Goal: Navigation & Orientation: Find specific page/section

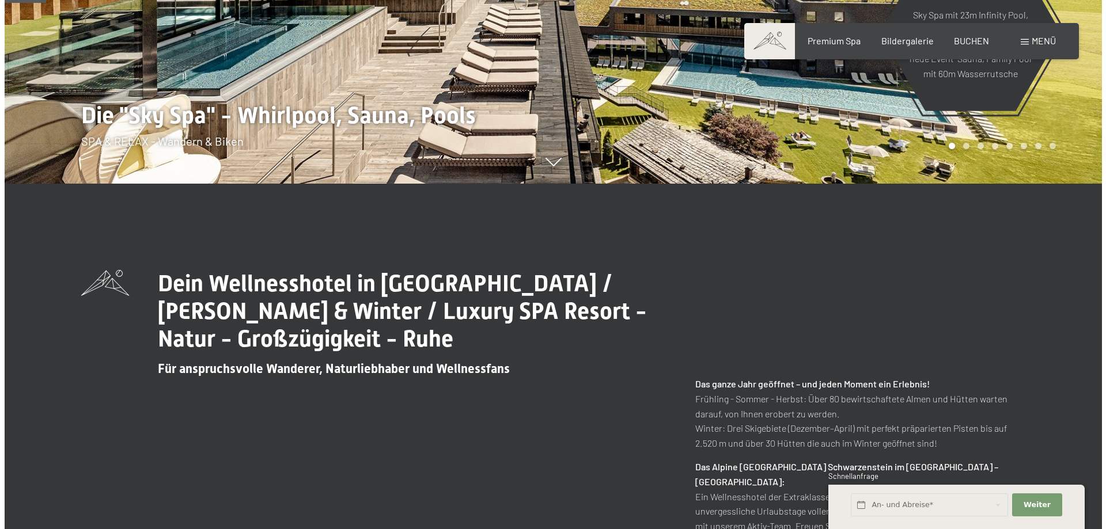
scroll to position [115, 0]
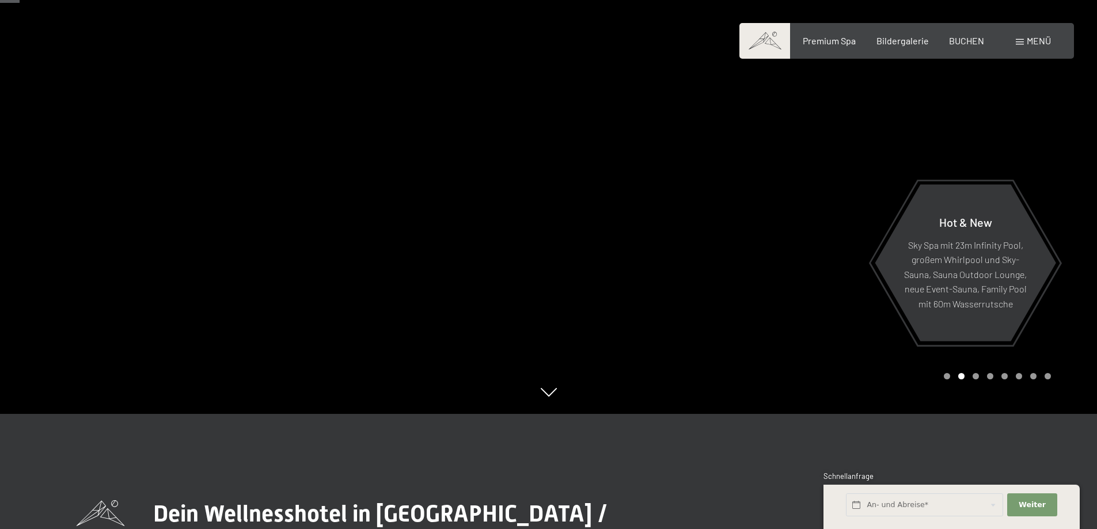
click at [949, 377] on div "Carousel Page 1" at bounding box center [947, 376] width 6 height 6
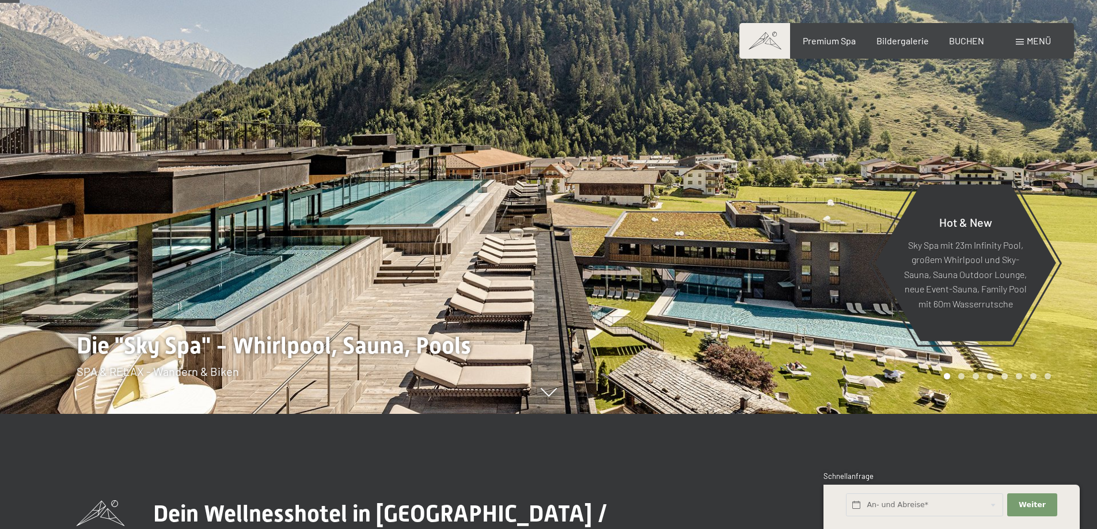
click at [959, 376] on div "Carousel Page 2" at bounding box center [962, 376] width 6 height 6
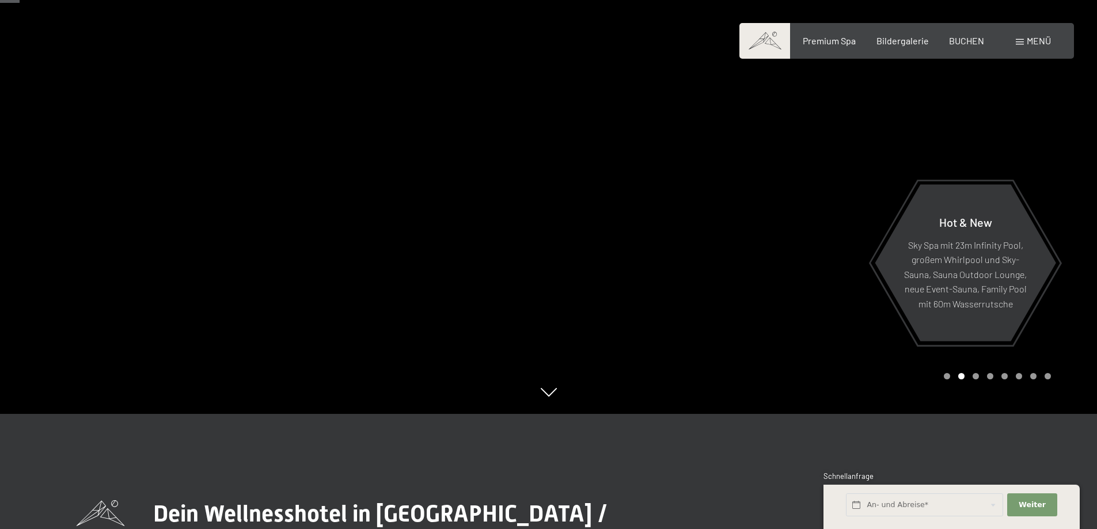
click at [977, 377] on div "Carousel Page 3" at bounding box center [976, 376] width 6 height 6
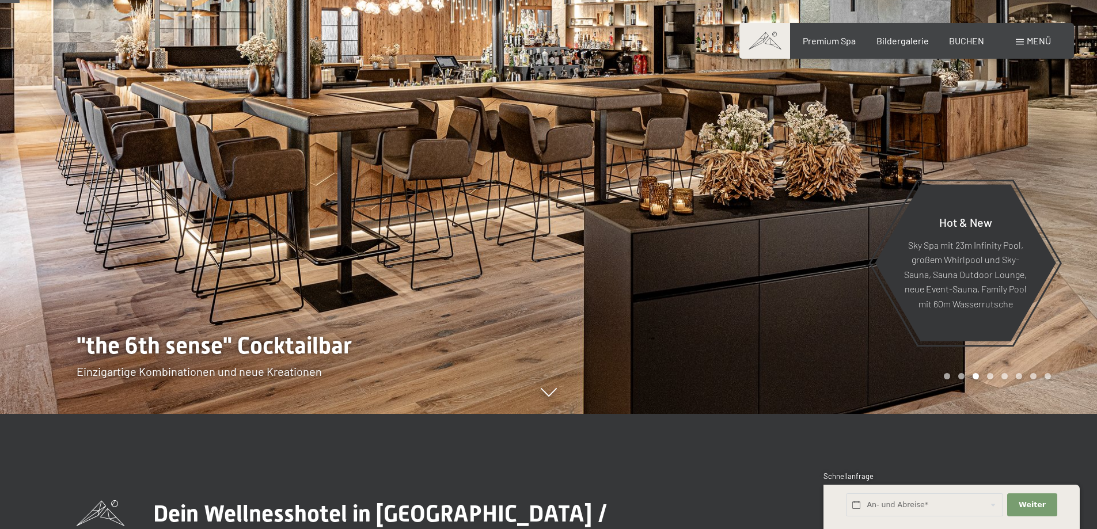
click at [990, 377] on div "Carousel Page 4" at bounding box center [990, 376] width 6 height 6
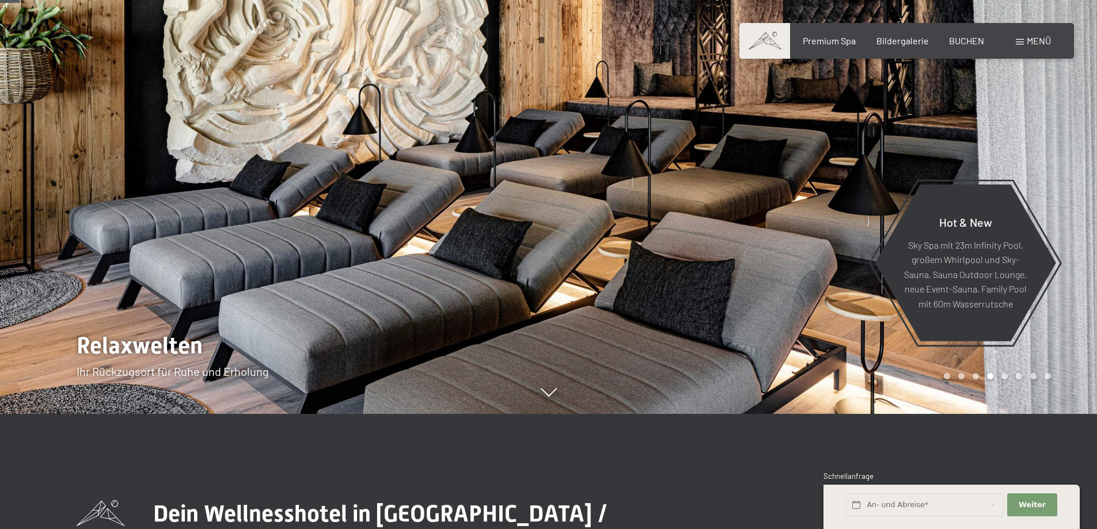
click at [1005, 377] on div "Carousel Page 5" at bounding box center [1005, 376] width 6 height 6
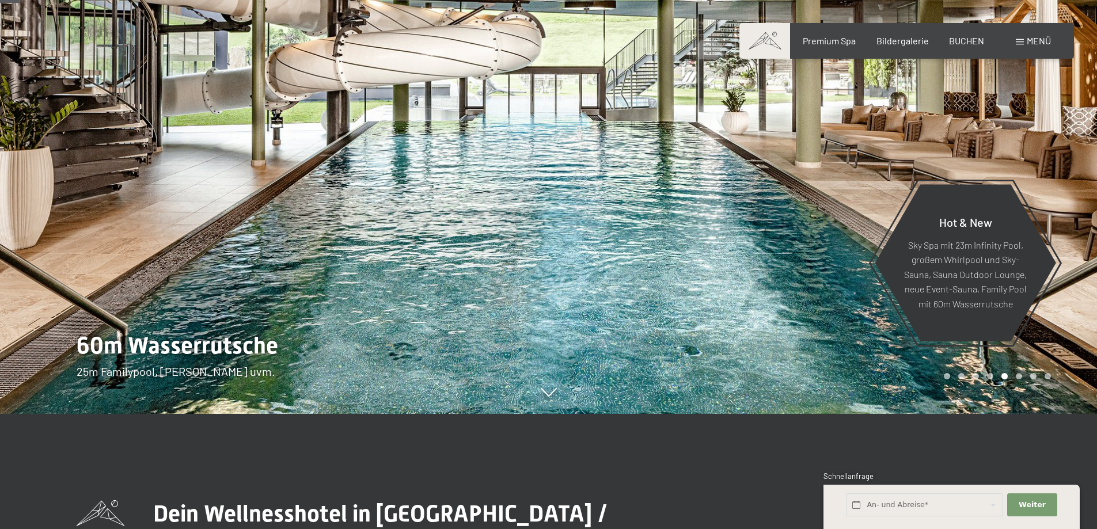
click at [1019, 377] on div "Carousel Page 6" at bounding box center [1019, 376] width 6 height 6
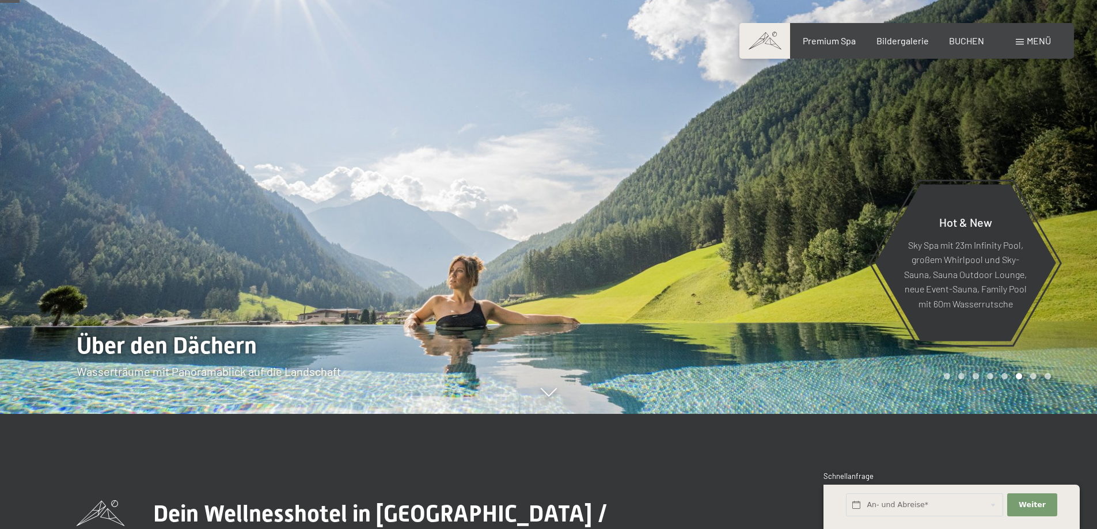
click at [1034, 378] on div "Carousel Page 7" at bounding box center [1034, 376] width 6 height 6
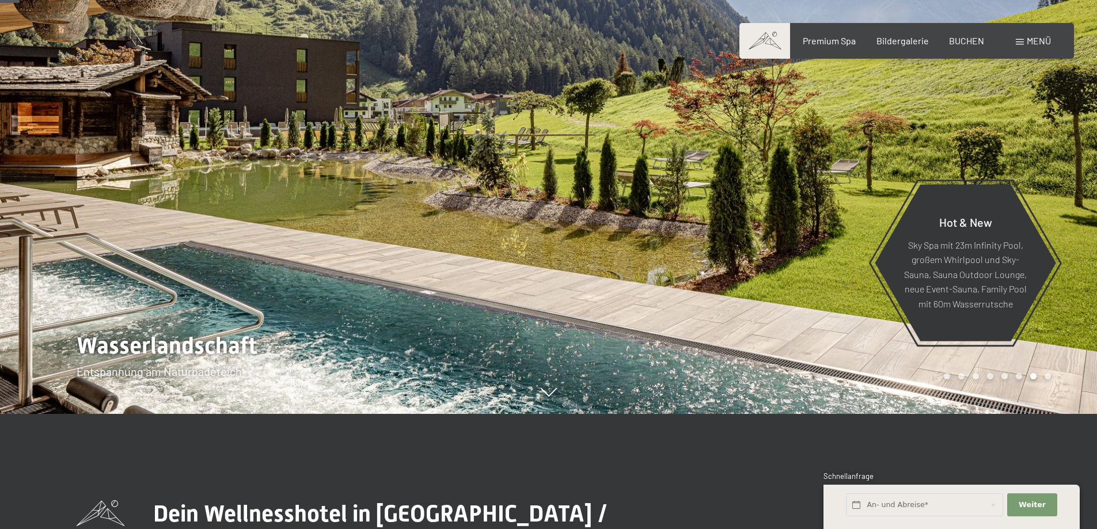
click at [1046, 376] on div "Carousel Page 8" at bounding box center [1048, 376] width 6 height 6
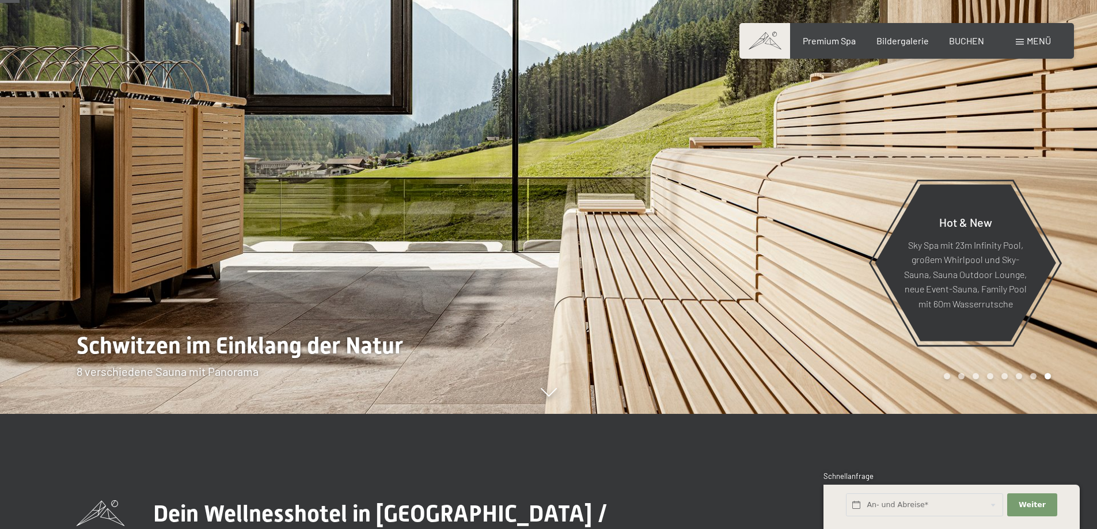
click at [1024, 42] on span at bounding box center [1020, 42] width 8 height 6
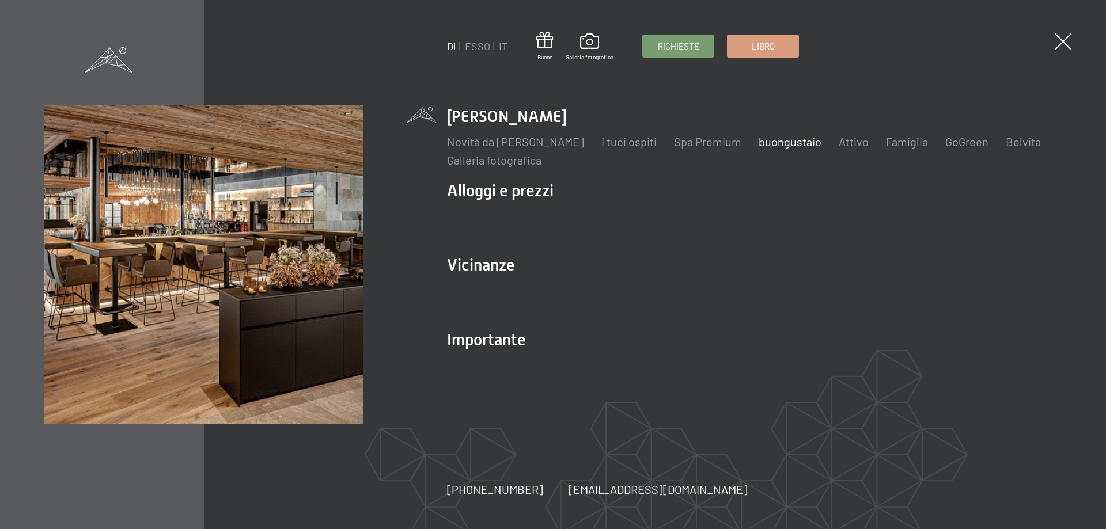
click at [786, 142] on font "buongustaio" at bounding box center [790, 142] width 63 height 14
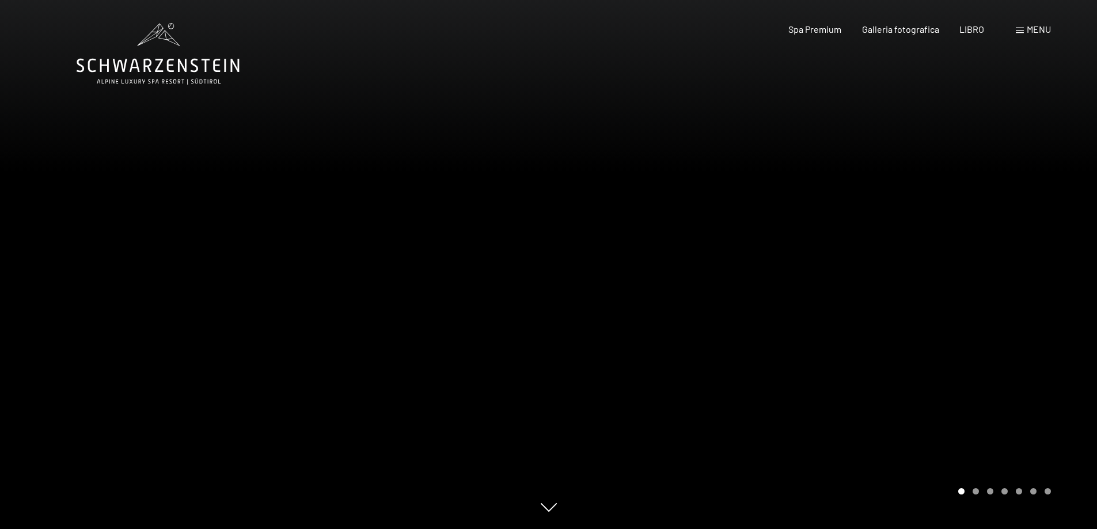
click at [971, 231] on div at bounding box center [823, 264] width 549 height 529
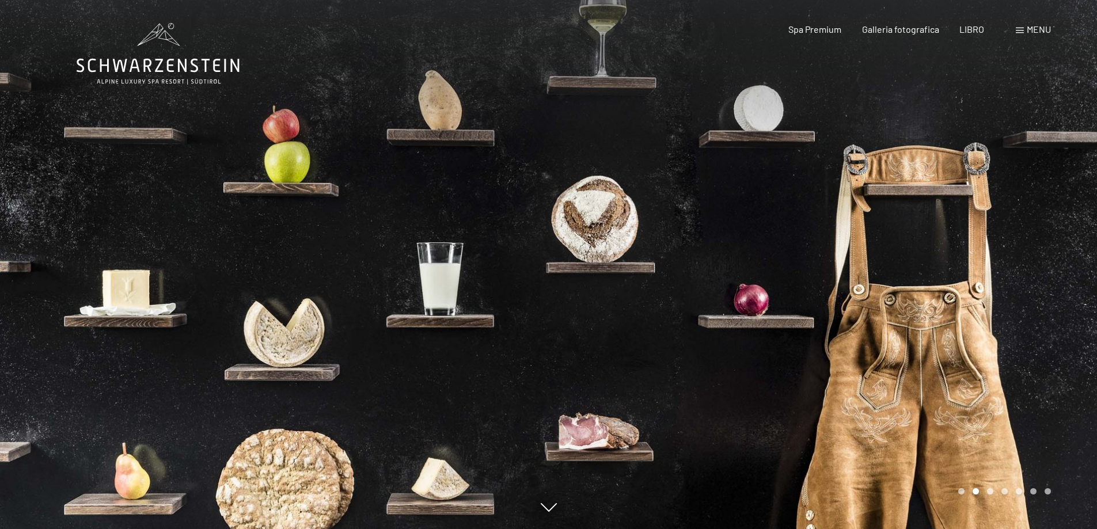
click at [971, 231] on div at bounding box center [823, 264] width 549 height 529
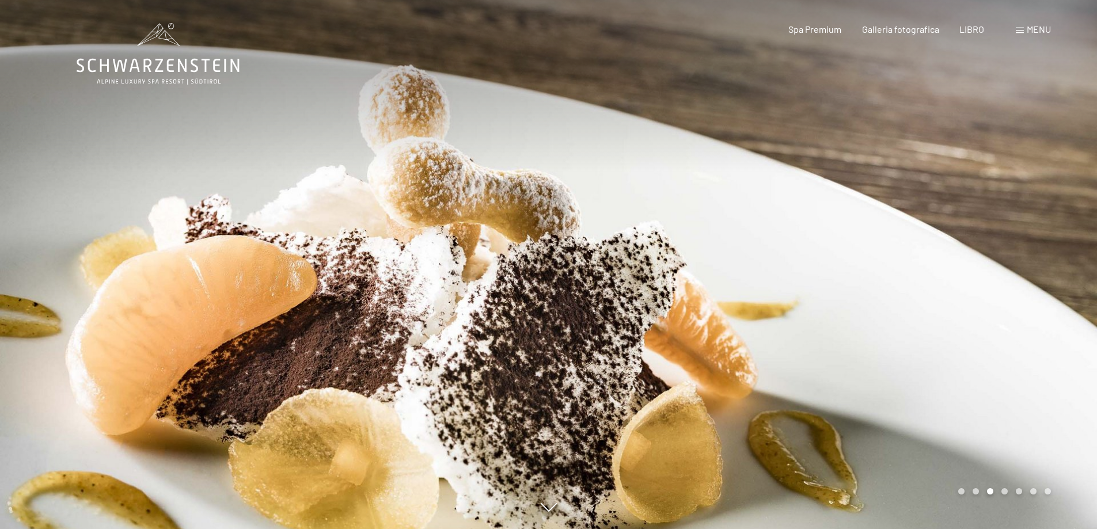
click at [971, 231] on div at bounding box center [823, 264] width 549 height 529
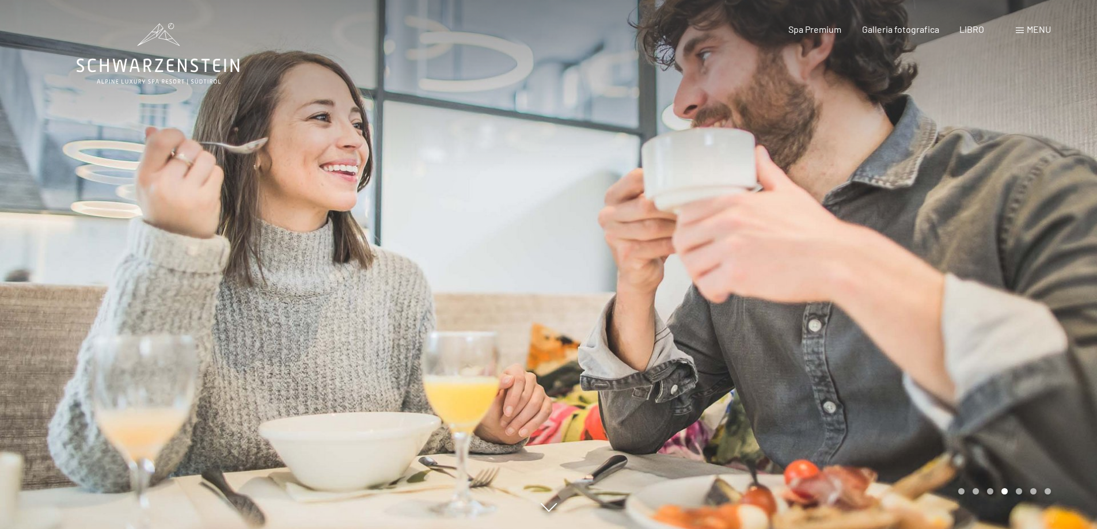
click at [971, 231] on div at bounding box center [823, 264] width 549 height 529
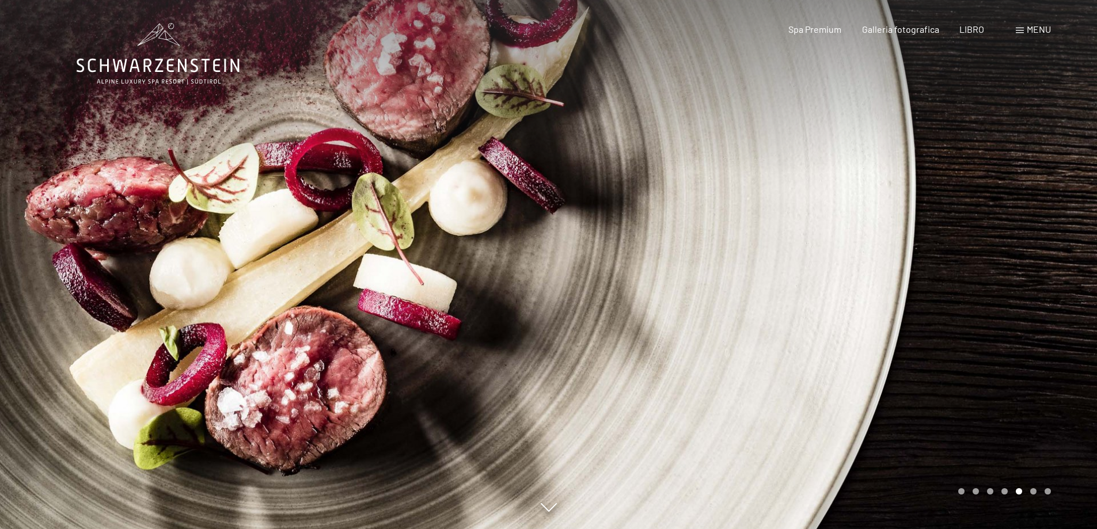
click at [971, 231] on div at bounding box center [823, 264] width 549 height 529
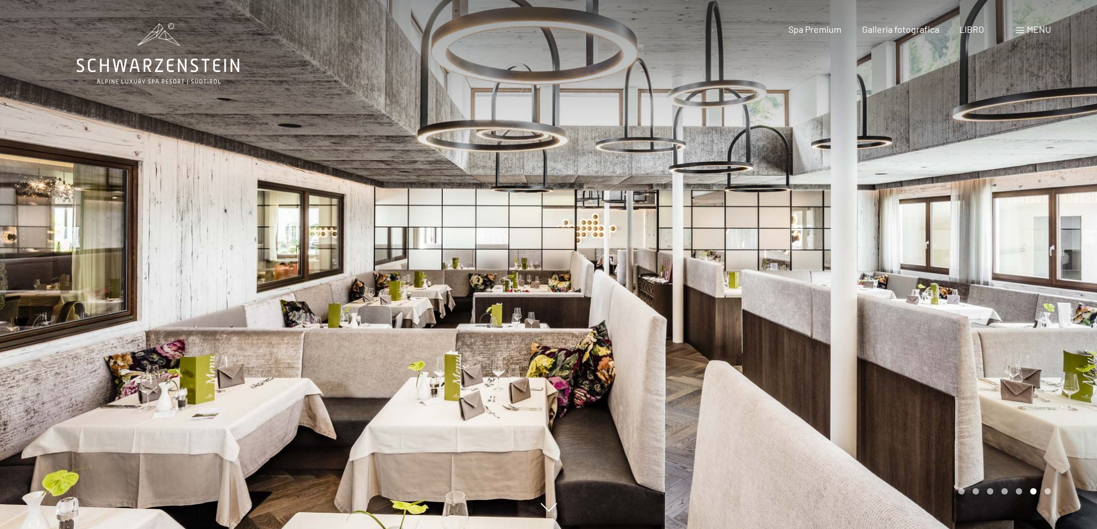
click at [971, 231] on div at bounding box center [823, 264] width 549 height 529
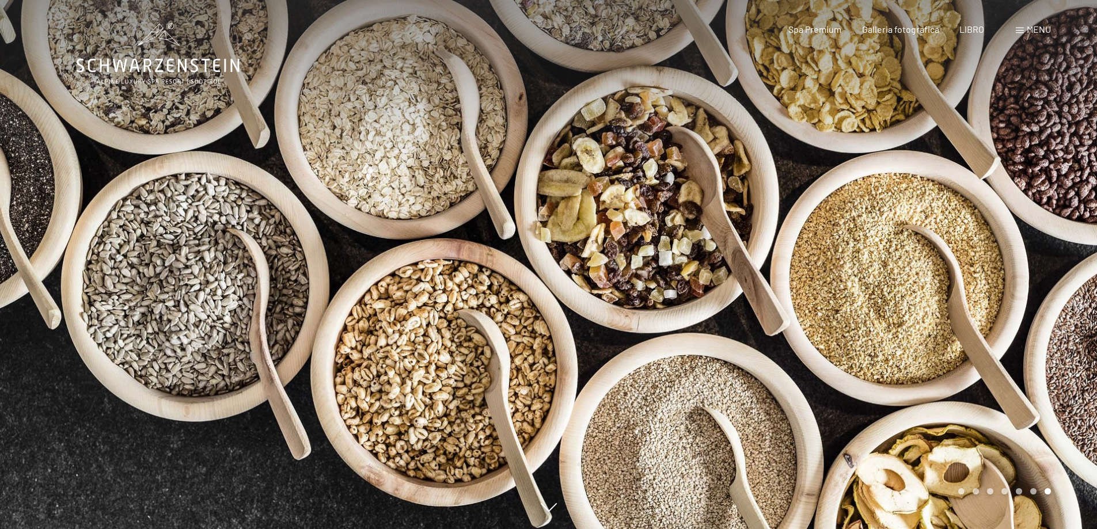
click at [971, 231] on div at bounding box center [823, 264] width 549 height 529
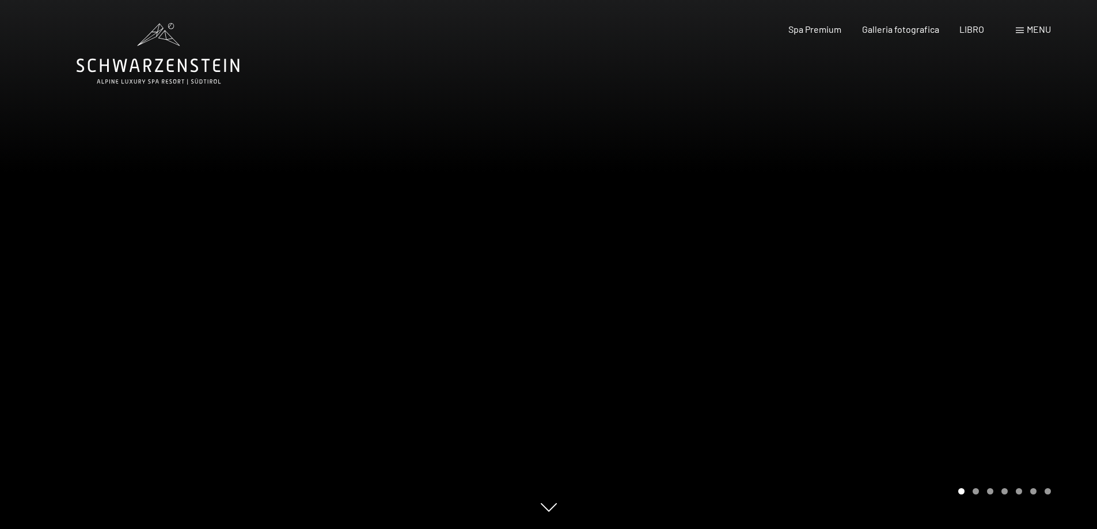
click at [971, 231] on div at bounding box center [823, 264] width 549 height 529
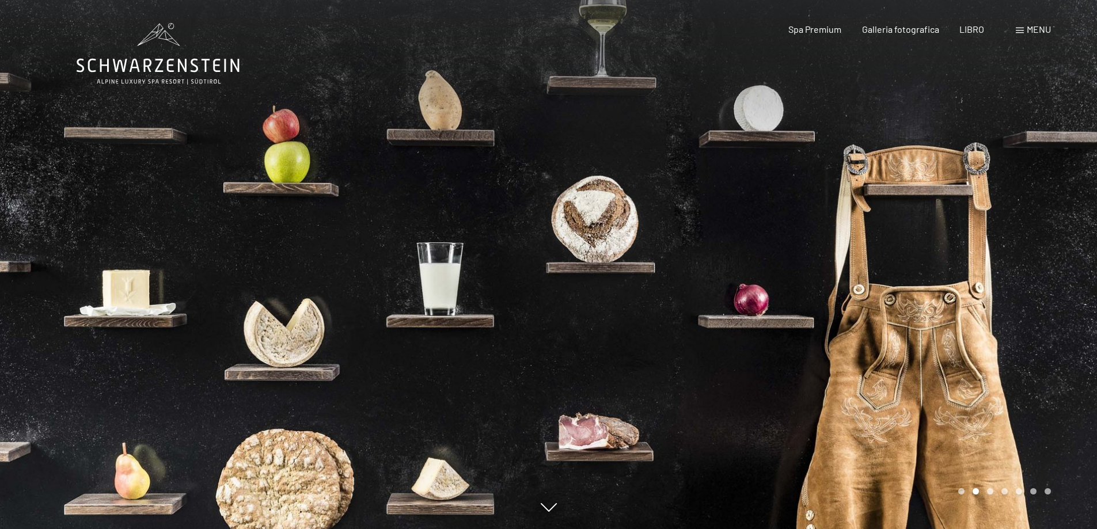
click at [971, 231] on div at bounding box center [823, 264] width 549 height 529
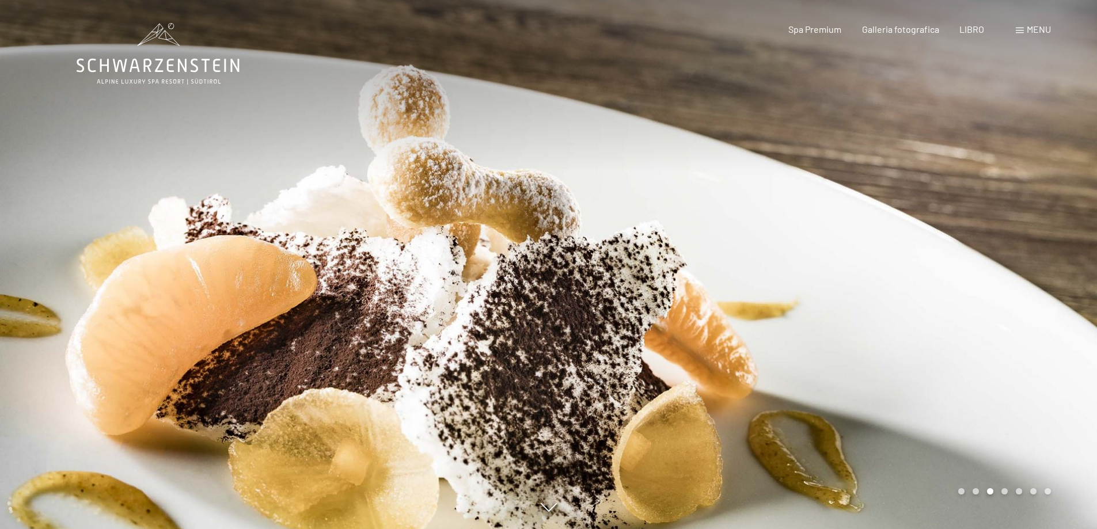
click at [971, 231] on div at bounding box center [823, 264] width 549 height 529
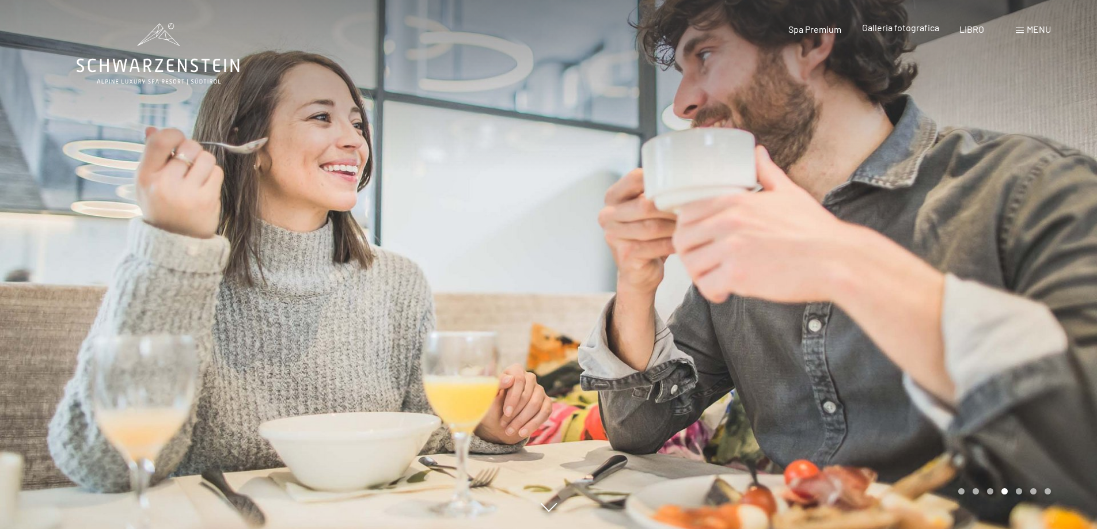
click at [924, 28] on font "Galleria fotografica" at bounding box center [900, 27] width 77 height 11
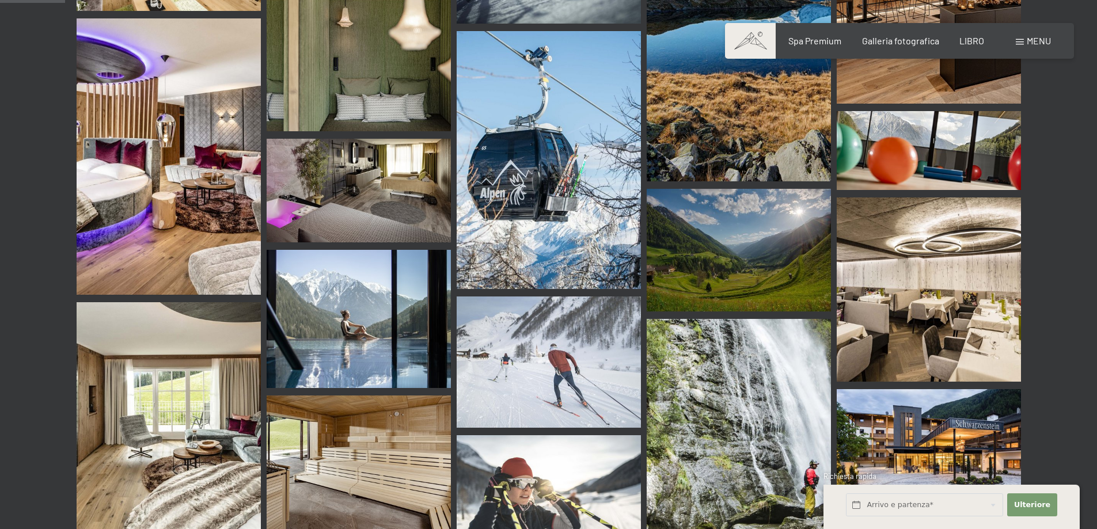
scroll to position [864, 0]
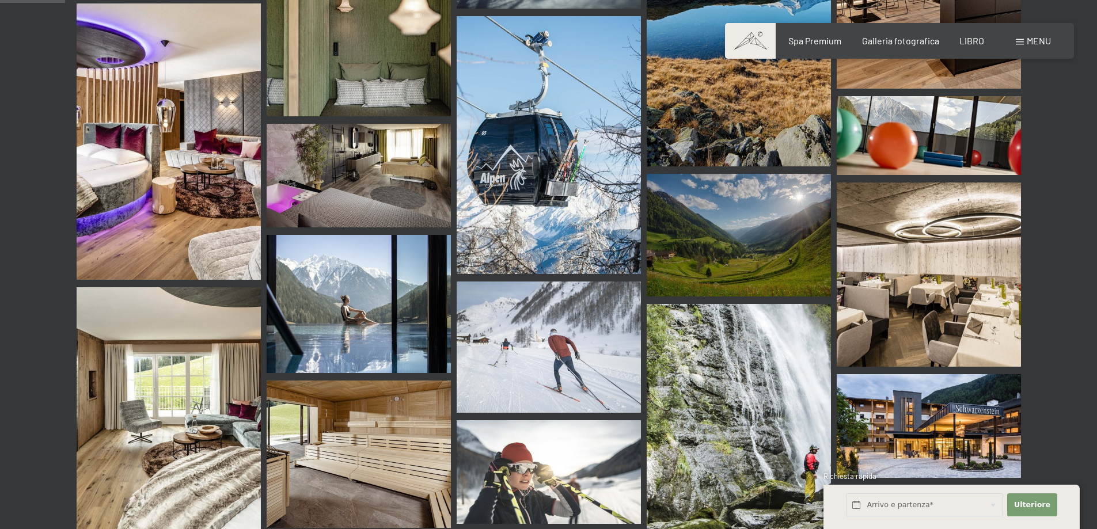
click at [883, 400] on img at bounding box center [929, 426] width 184 height 104
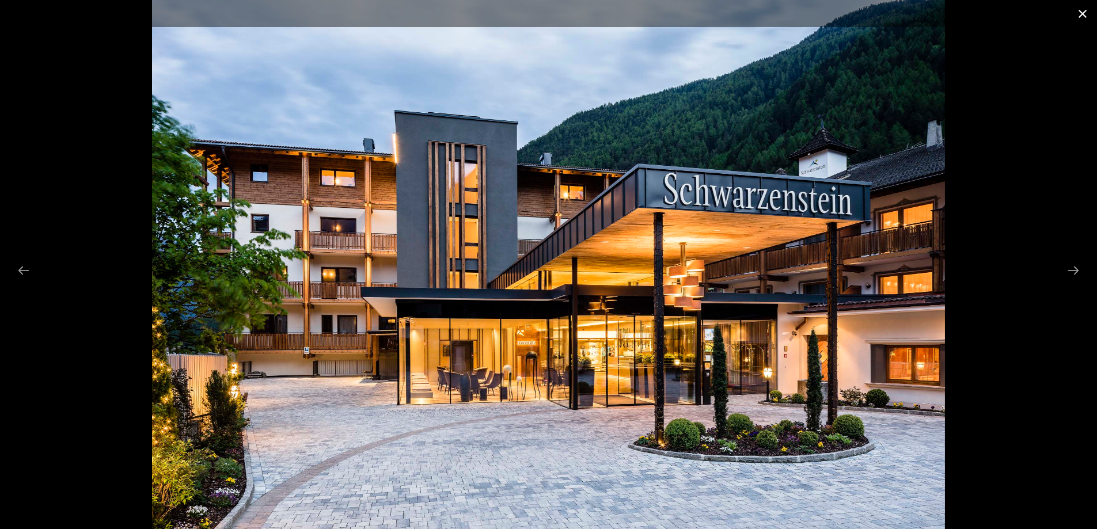
click at [1081, 12] on button "Close gallery" at bounding box center [1083, 13] width 29 height 27
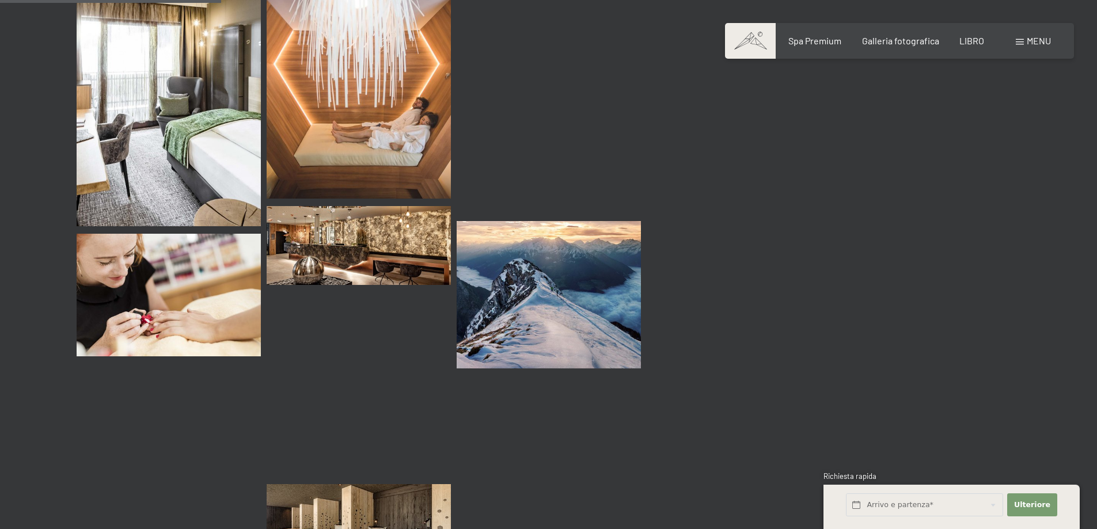
scroll to position [2938, 0]
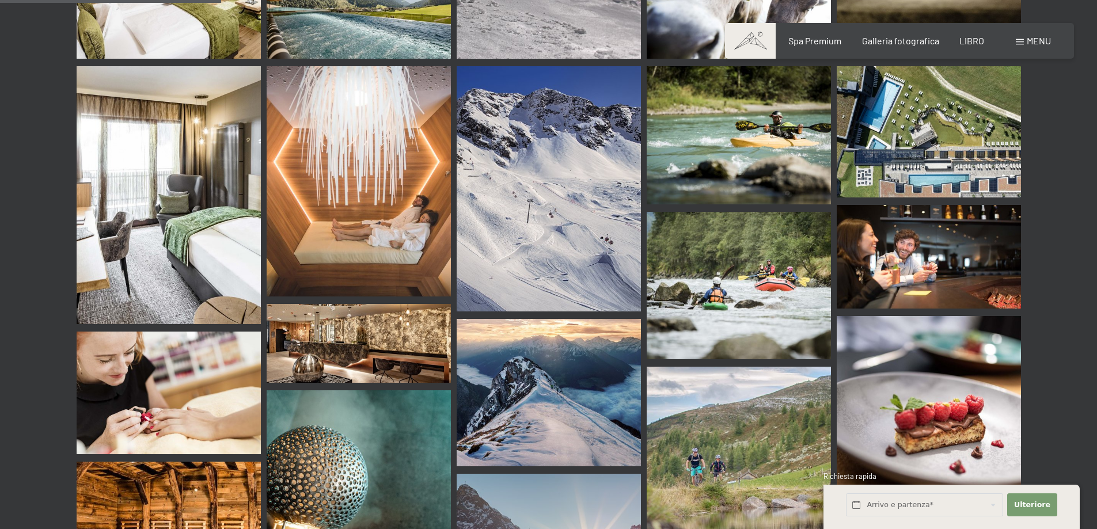
click at [879, 139] on img at bounding box center [929, 132] width 184 height 132
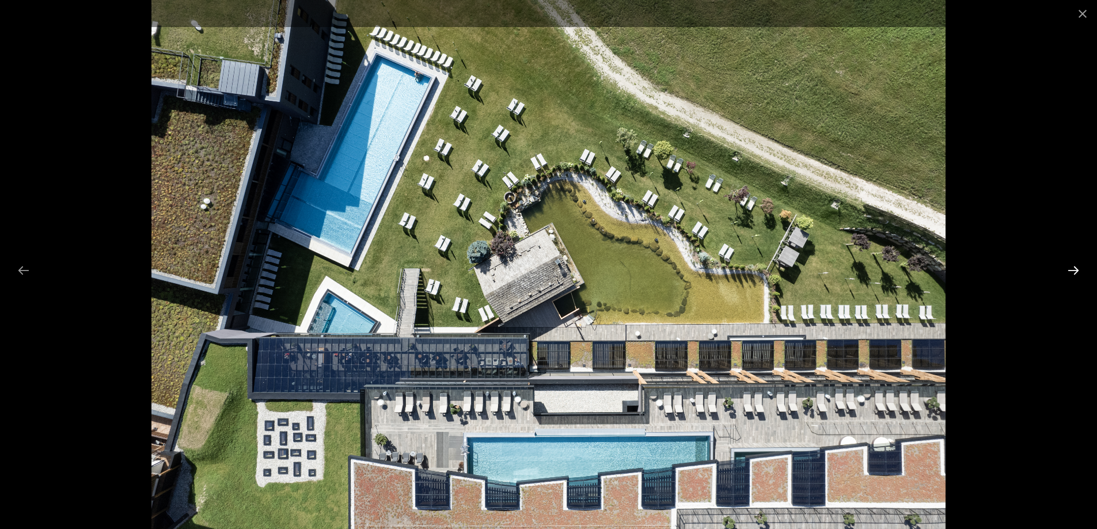
click at [1070, 267] on button "Next slide" at bounding box center [1074, 270] width 24 height 22
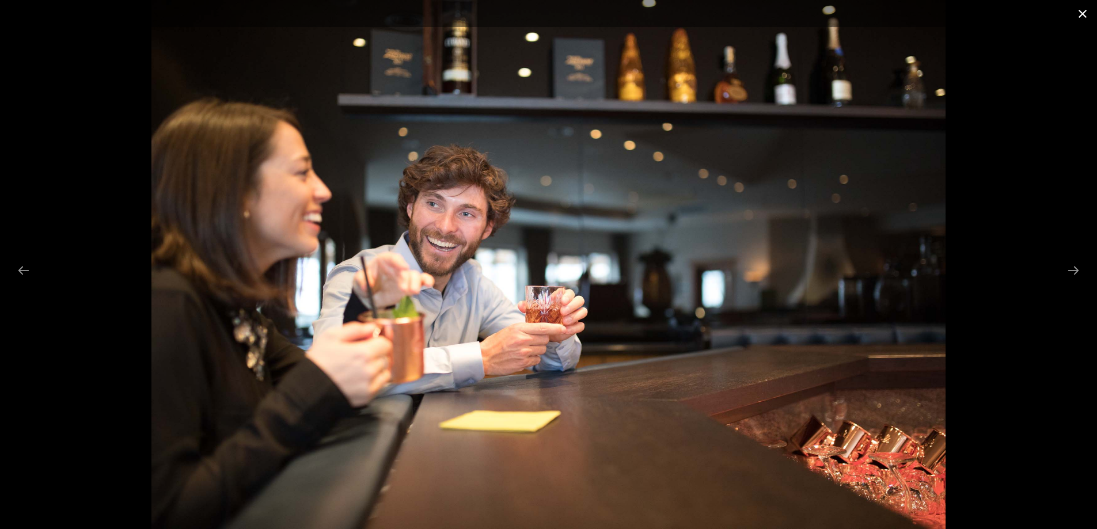
click at [1082, 13] on button "Close gallery" at bounding box center [1083, 13] width 29 height 27
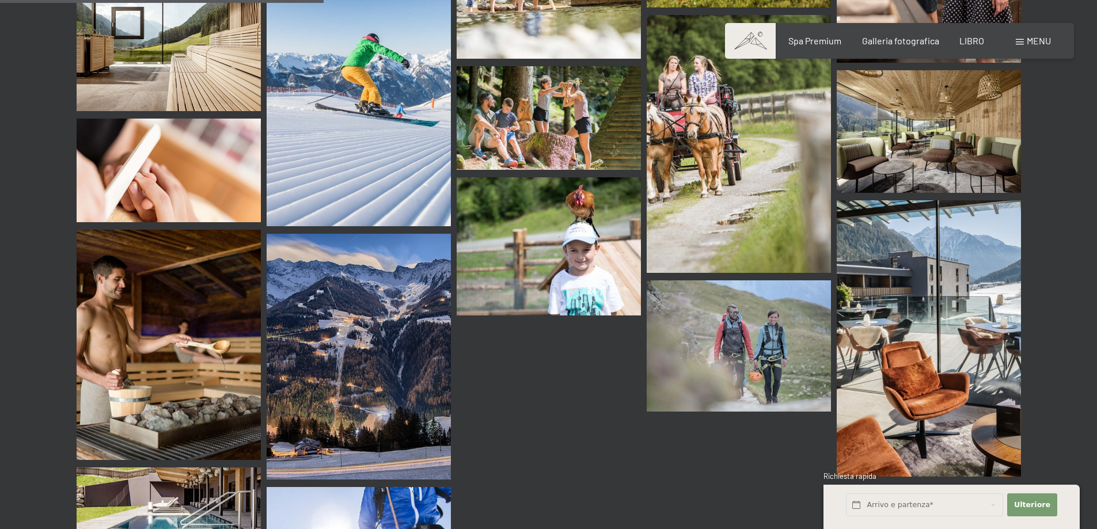
scroll to position [4148, 0]
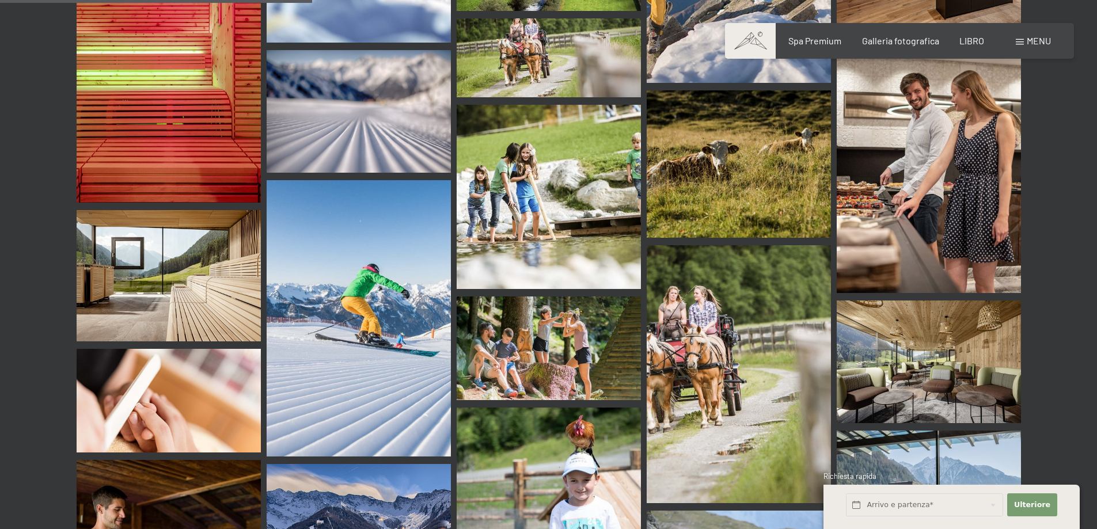
click at [886, 191] on img at bounding box center [929, 164] width 184 height 258
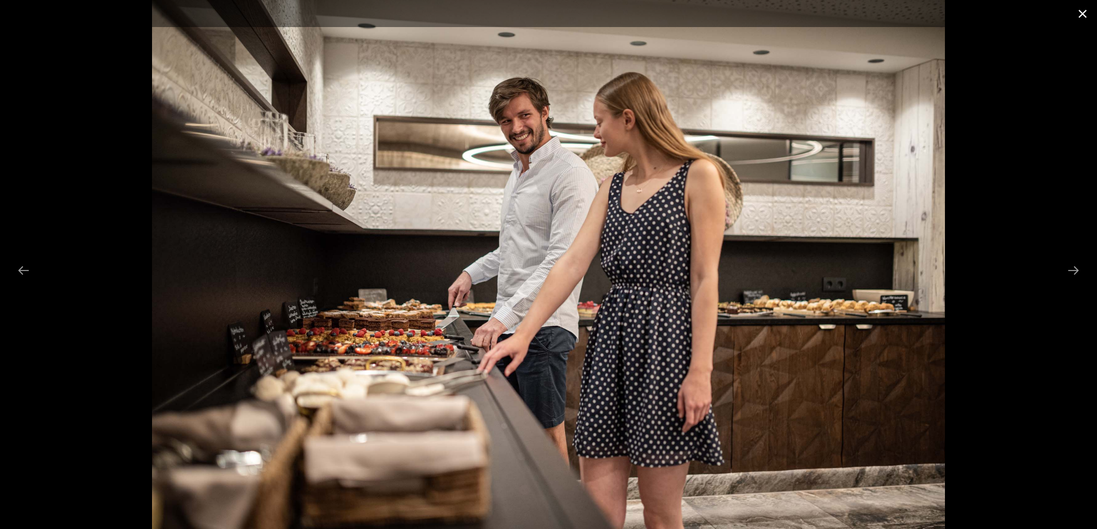
click at [1080, 7] on button "Close gallery" at bounding box center [1083, 13] width 29 height 27
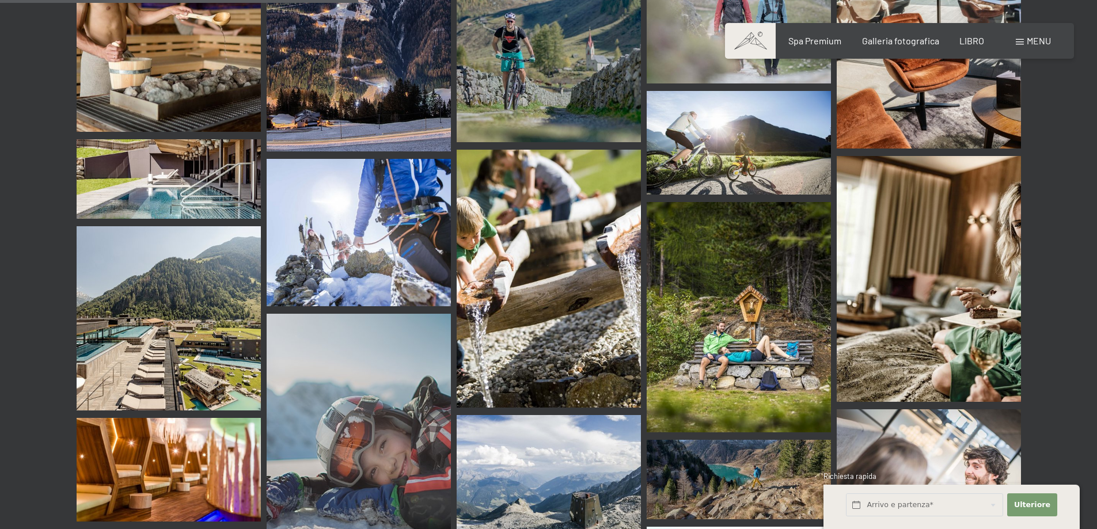
scroll to position [4782, 0]
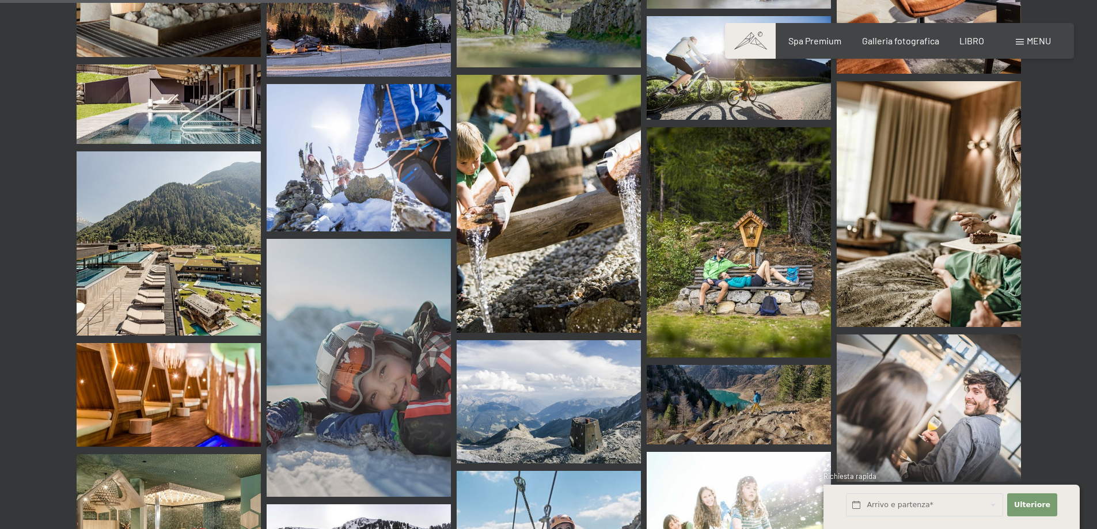
click at [191, 263] on img at bounding box center [169, 244] width 184 height 184
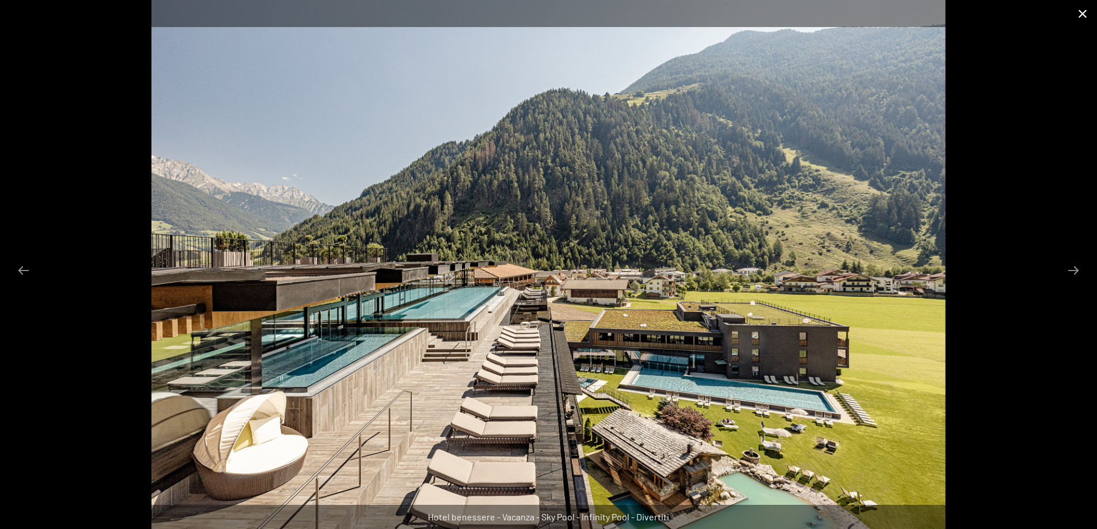
click at [1082, 14] on button "Chiudi galleria" at bounding box center [1083, 13] width 29 height 27
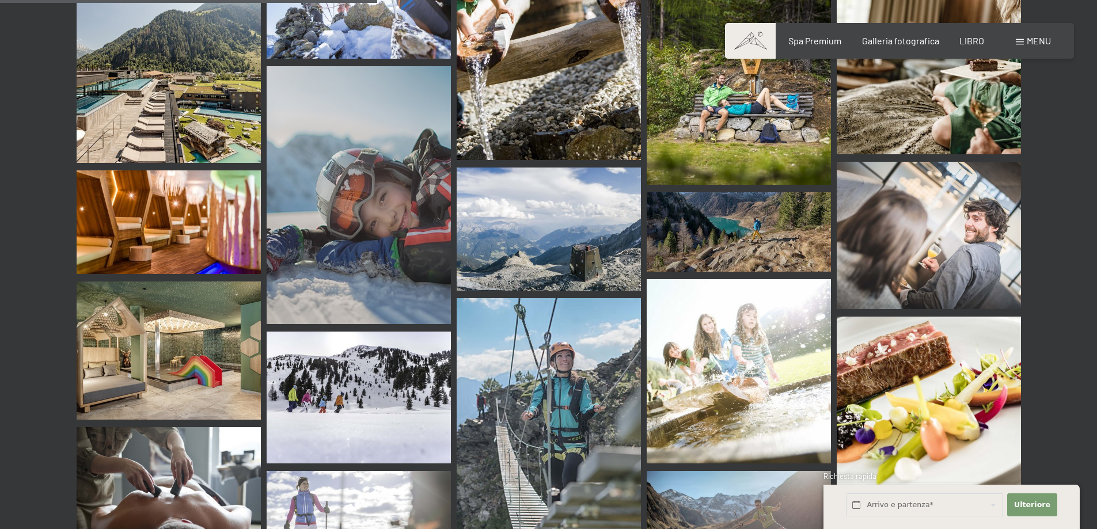
scroll to position [5012, 0]
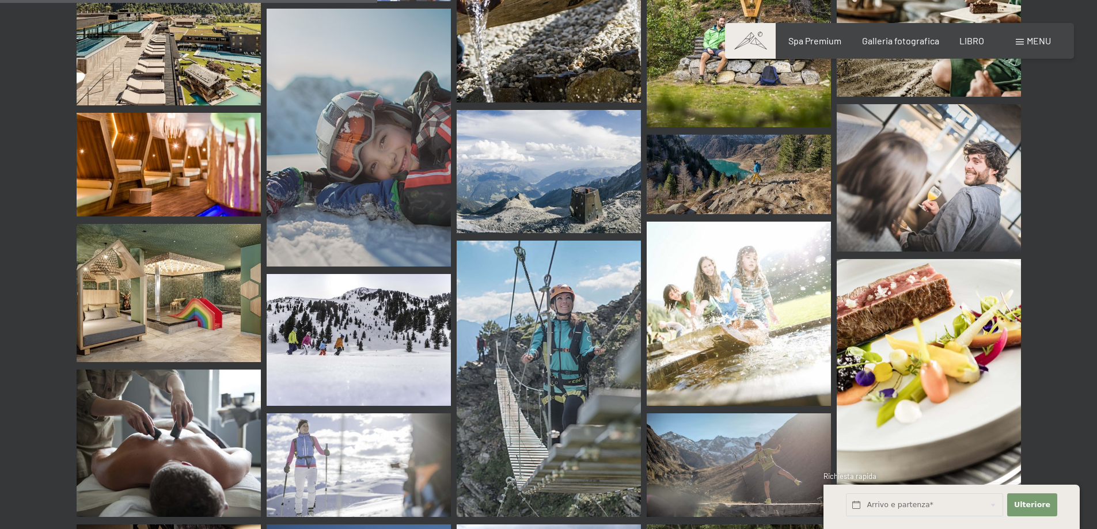
click at [192, 299] on img at bounding box center [169, 293] width 184 height 138
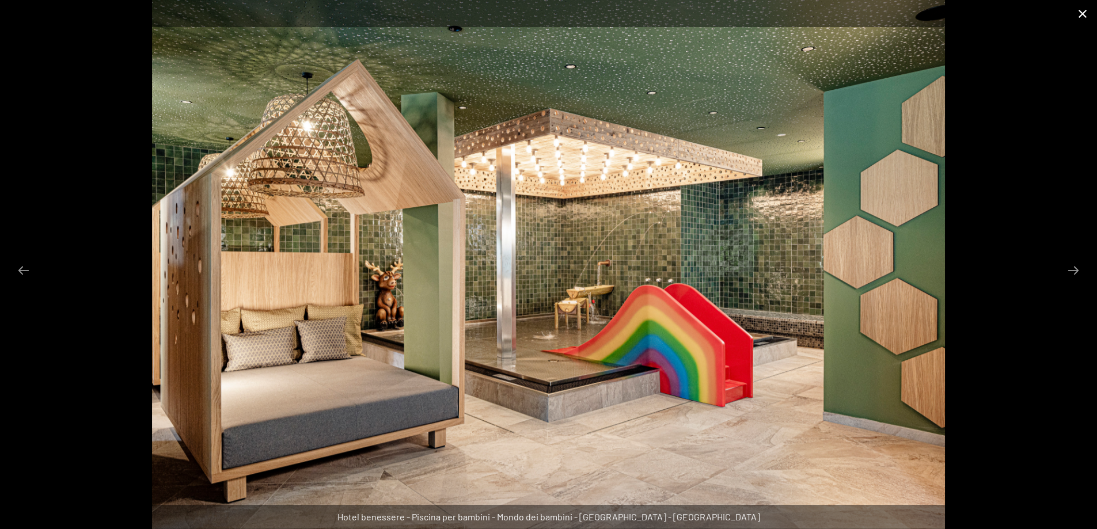
click at [1081, 19] on button "Chiudi galleria" at bounding box center [1083, 13] width 29 height 27
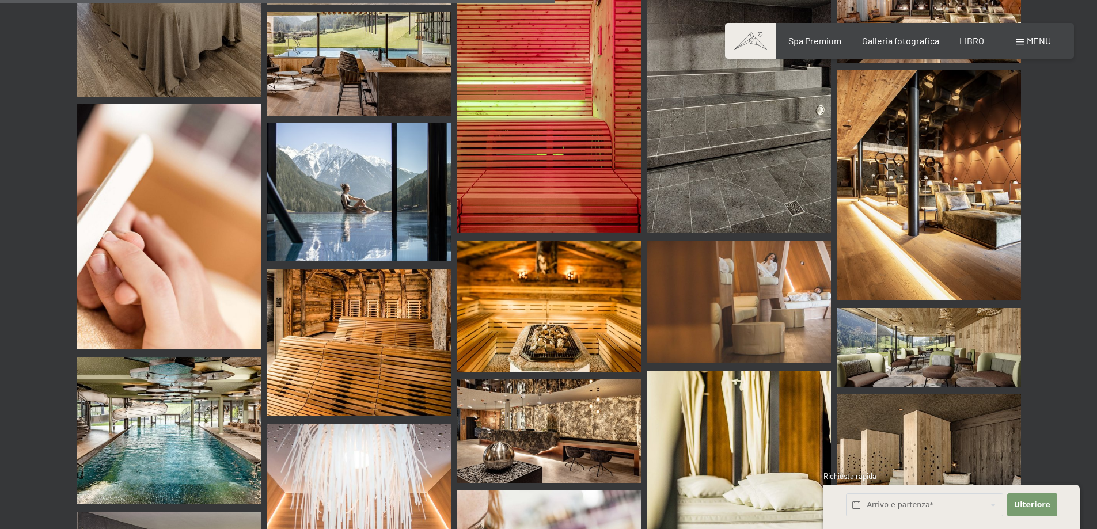
scroll to position [7374, 0]
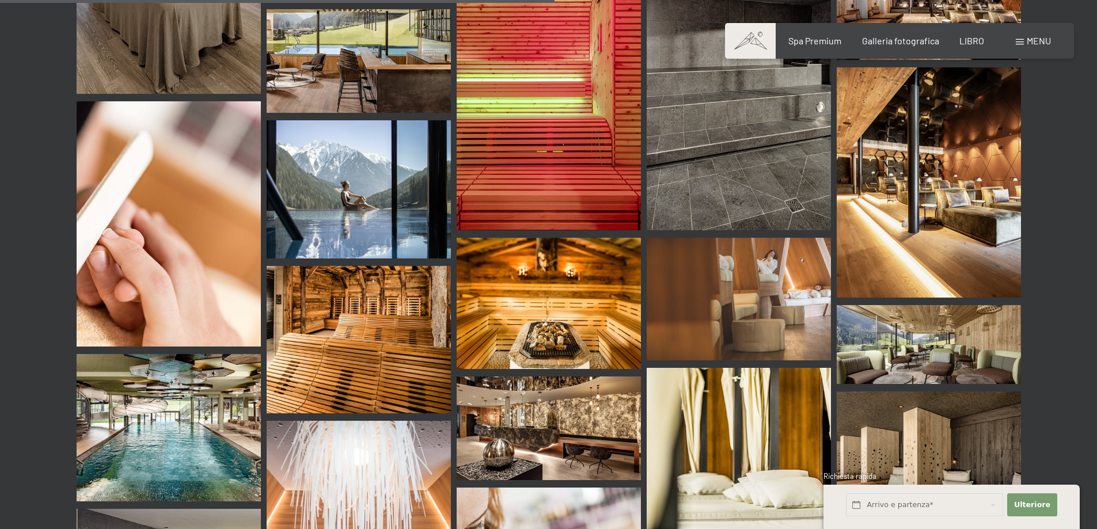
click at [140, 422] on img at bounding box center [169, 427] width 184 height 147
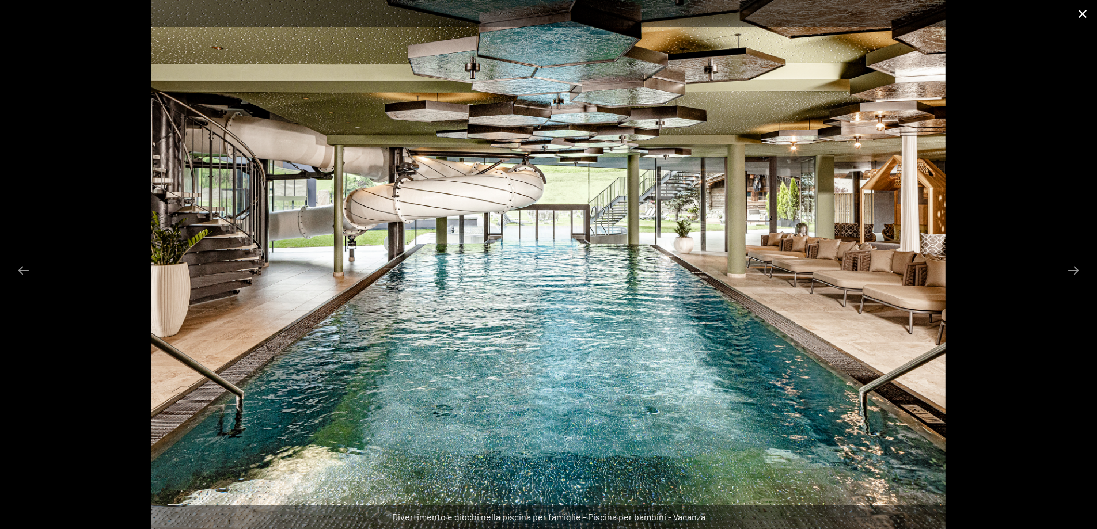
click at [1082, 17] on button "Chiudi galleria" at bounding box center [1083, 13] width 29 height 27
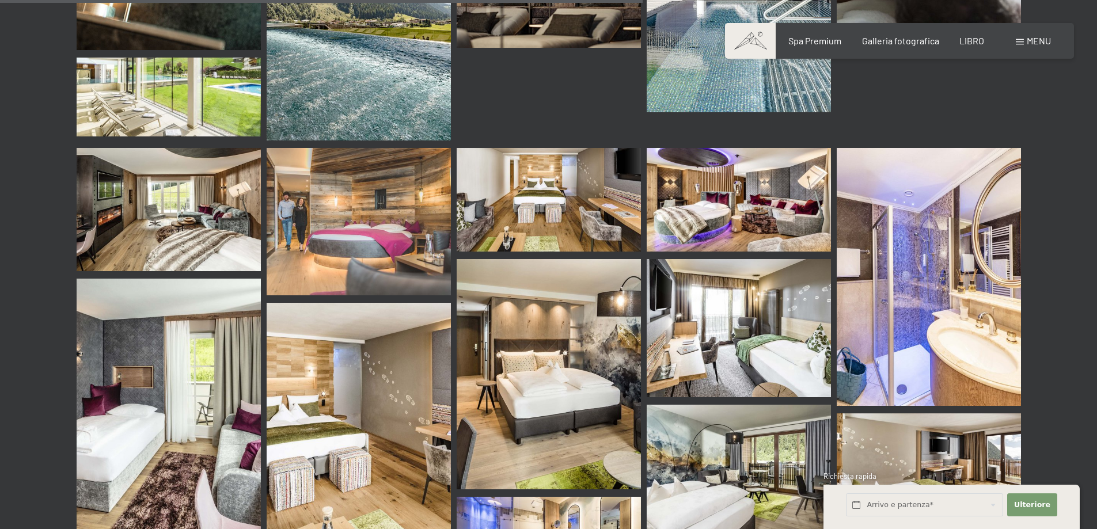
scroll to position [8584, 0]
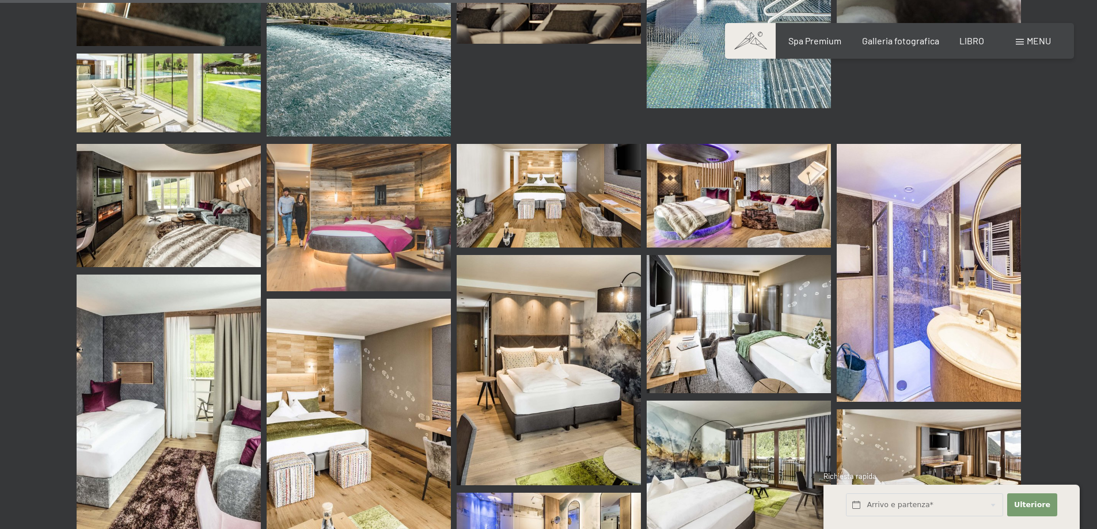
click at [340, 172] on img at bounding box center [359, 217] width 184 height 147
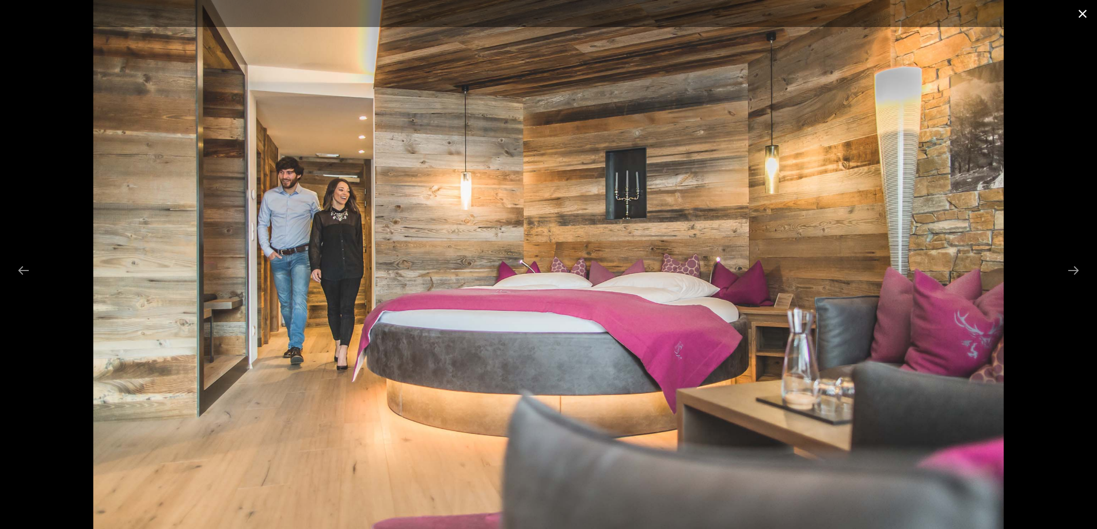
click at [1088, 9] on button "Close gallery" at bounding box center [1083, 13] width 29 height 27
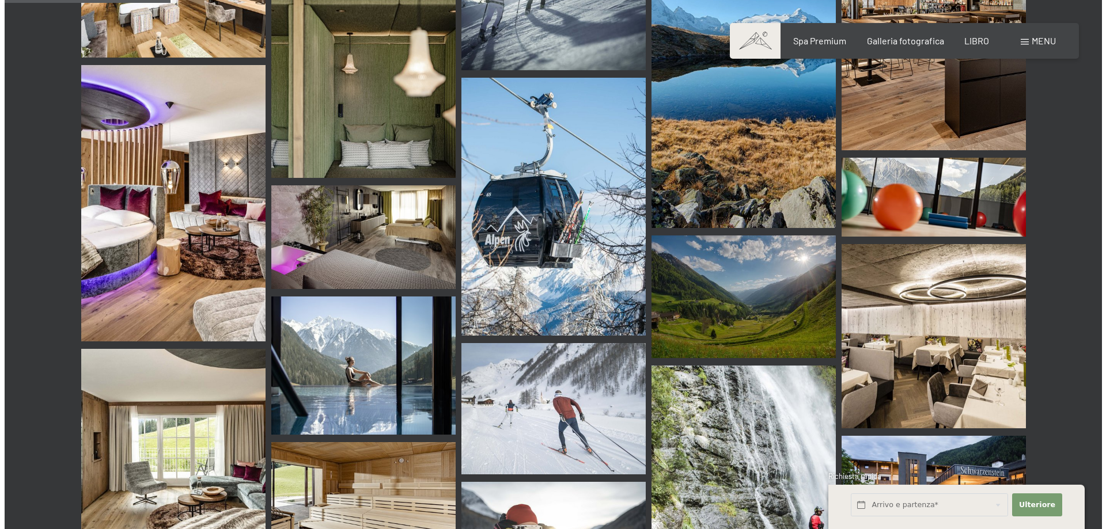
scroll to position [0, 0]
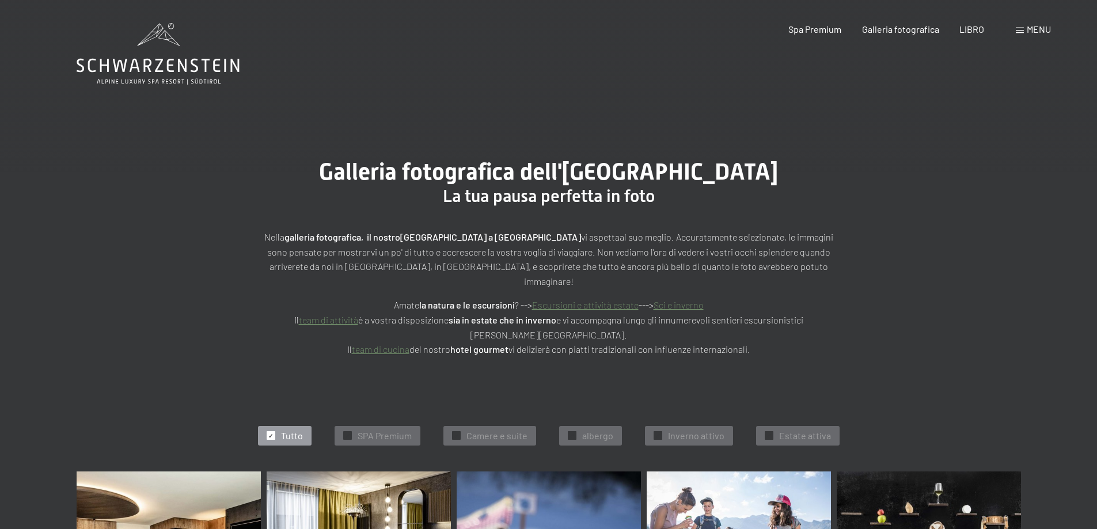
click at [1019, 28] on span at bounding box center [1020, 31] width 8 height 6
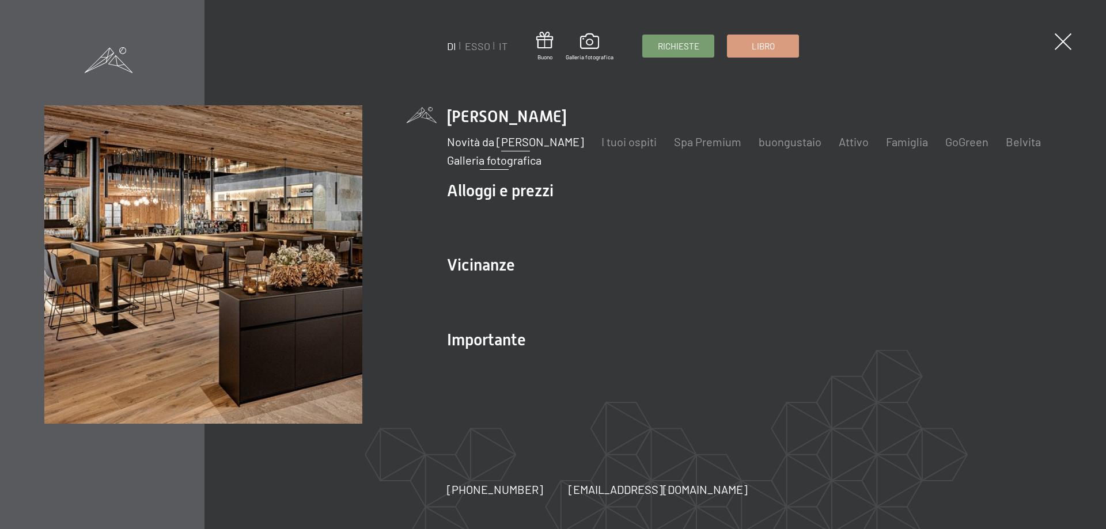
click at [567, 146] on font "Novità da [PERSON_NAME]" at bounding box center [515, 142] width 137 height 14
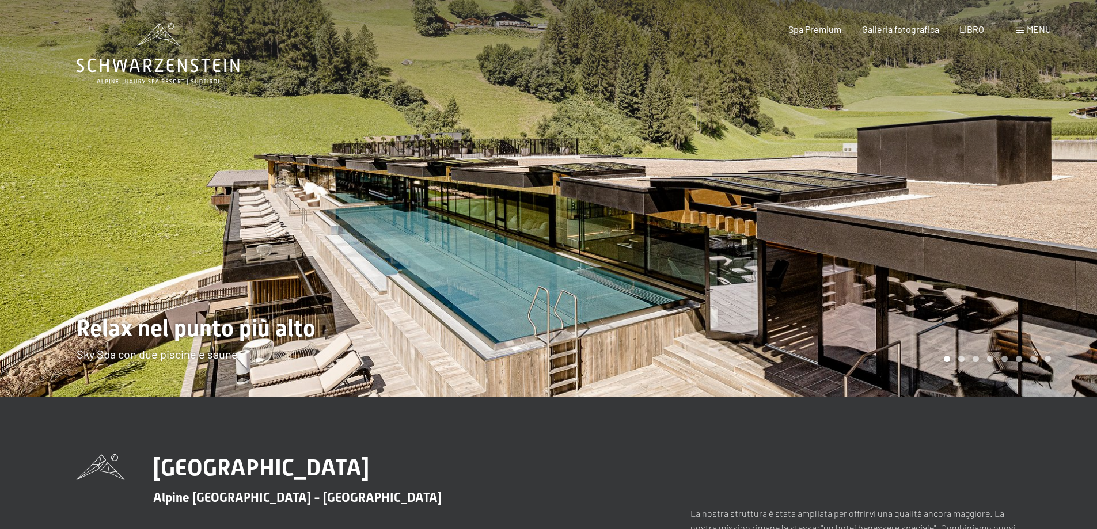
click at [923, 209] on div at bounding box center [823, 198] width 549 height 397
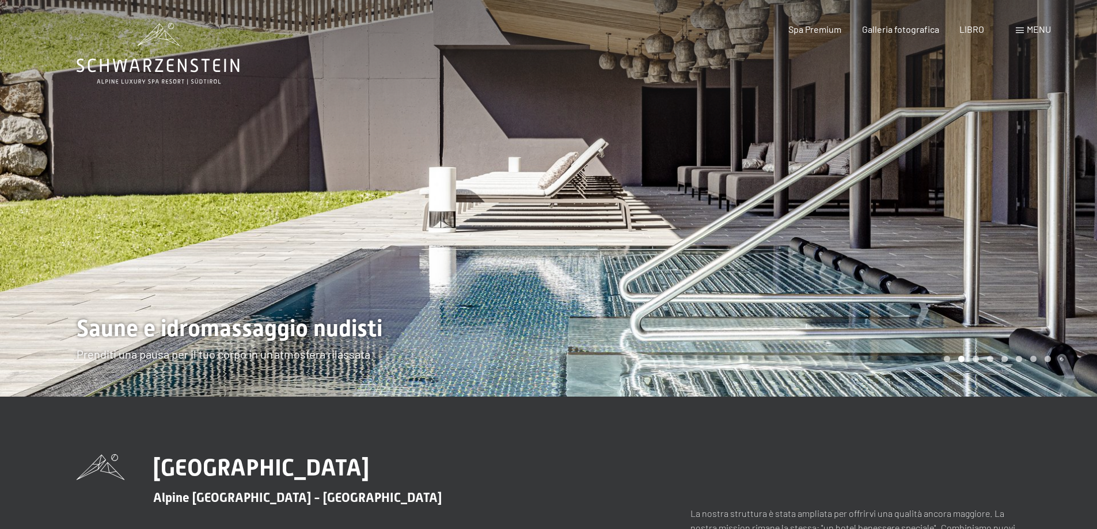
click at [923, 209] on div at bounding box center [823, 198] width 549 height 397
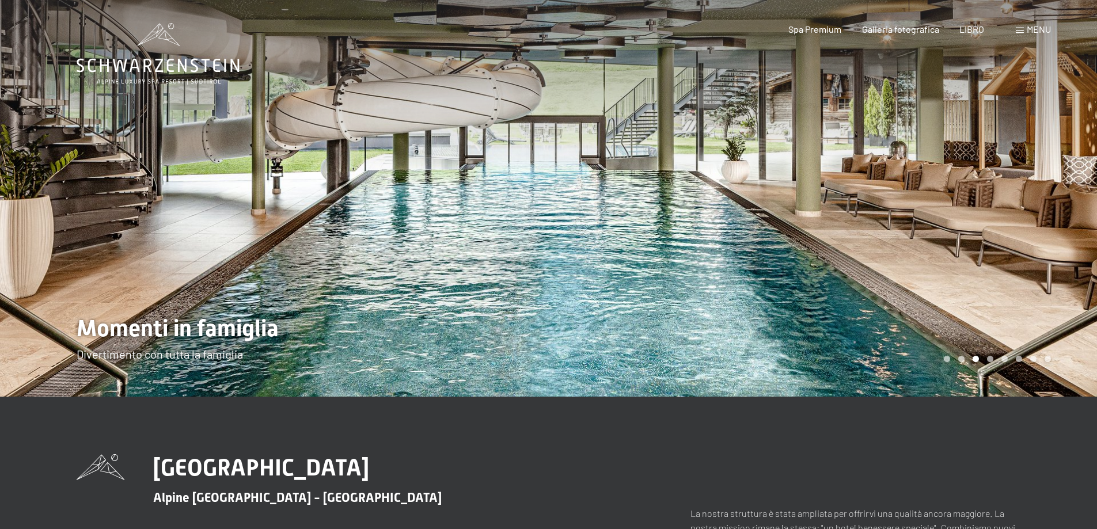
click at [138, 180] on div at bounding box center [274, 198] width 549 height 397
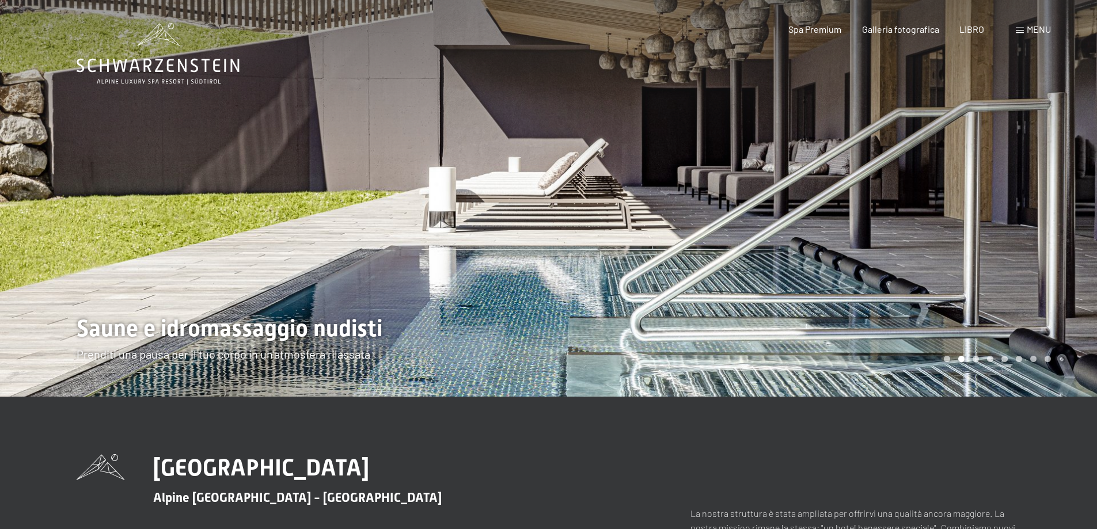
click at [978, 232] on div at bounding box center [823, 198] width 549 height 397
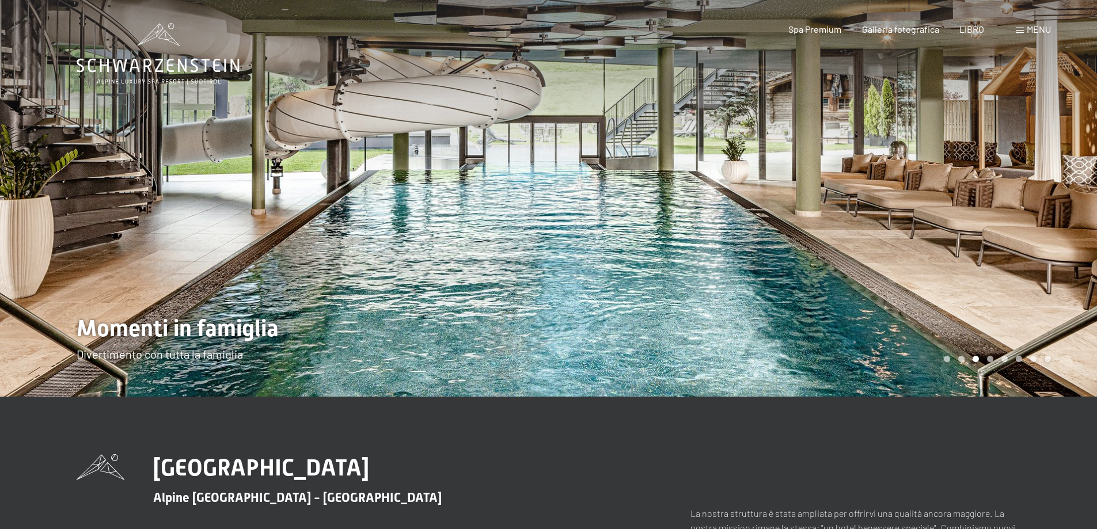
click at [978, 232] on div at bounding box center [823, 198] width 549 height 397
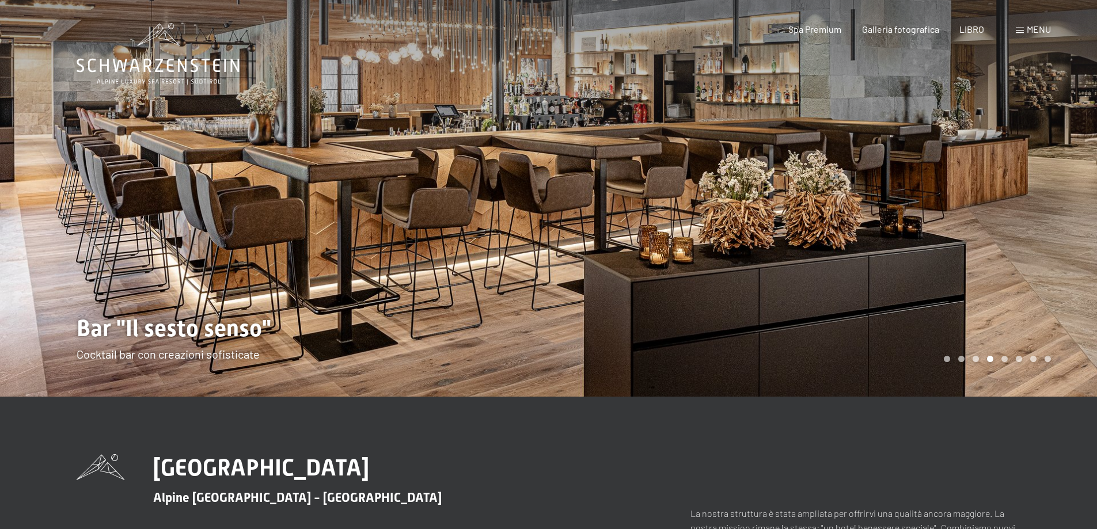
click at [978, 232] on div at bounding box center [823, 198] width 549 height 397
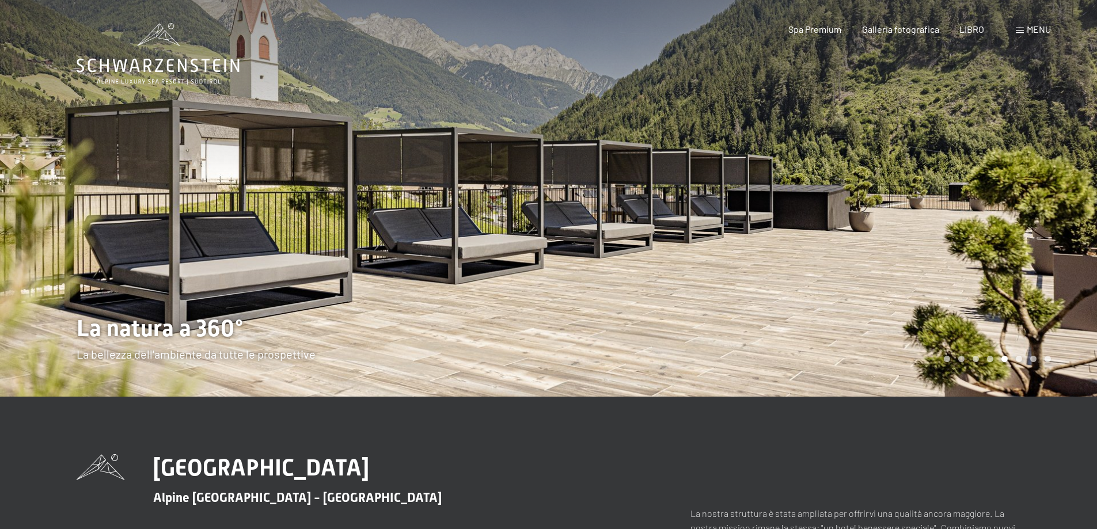
click at [978, 232] on div at bounding box center [823, 198] width 549 height 397
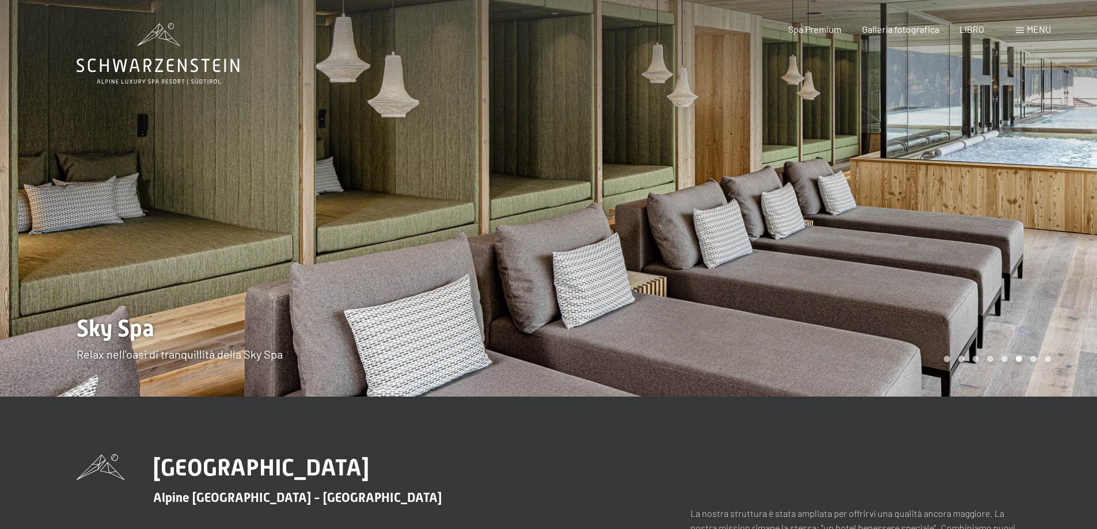
click at [978, 232] on div at bounding box center [823, 198] width 549 height 397
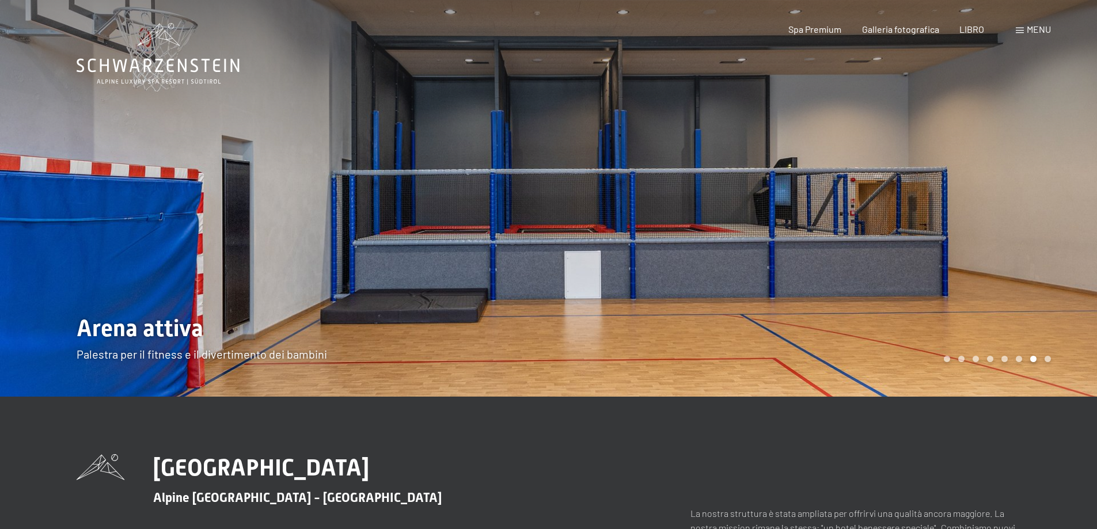
click at [978, 232] on div at bounding box center [823, 198] width 549 height 397
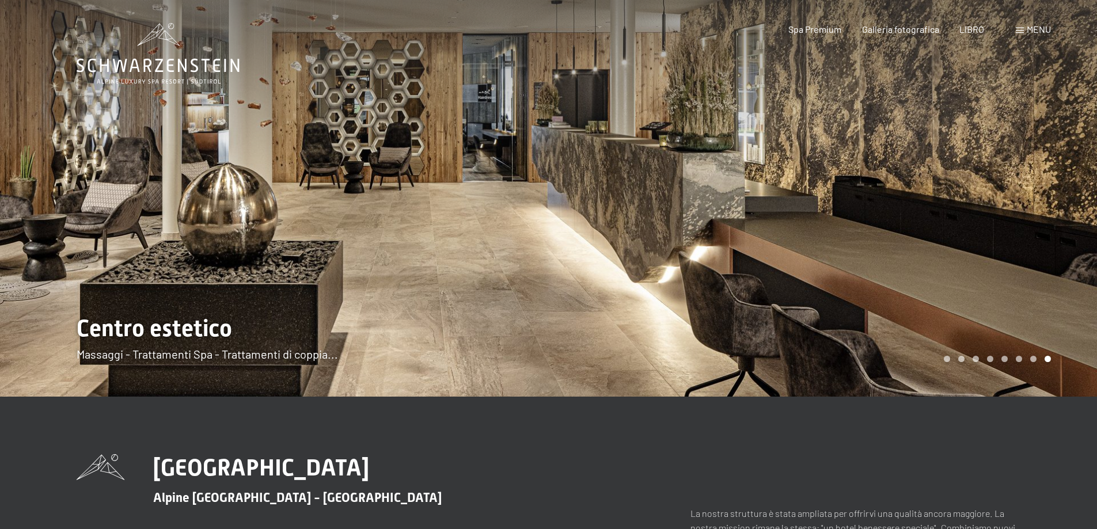
click at [978, 232] on div at bounding box center [823, 198] width 549 height 397
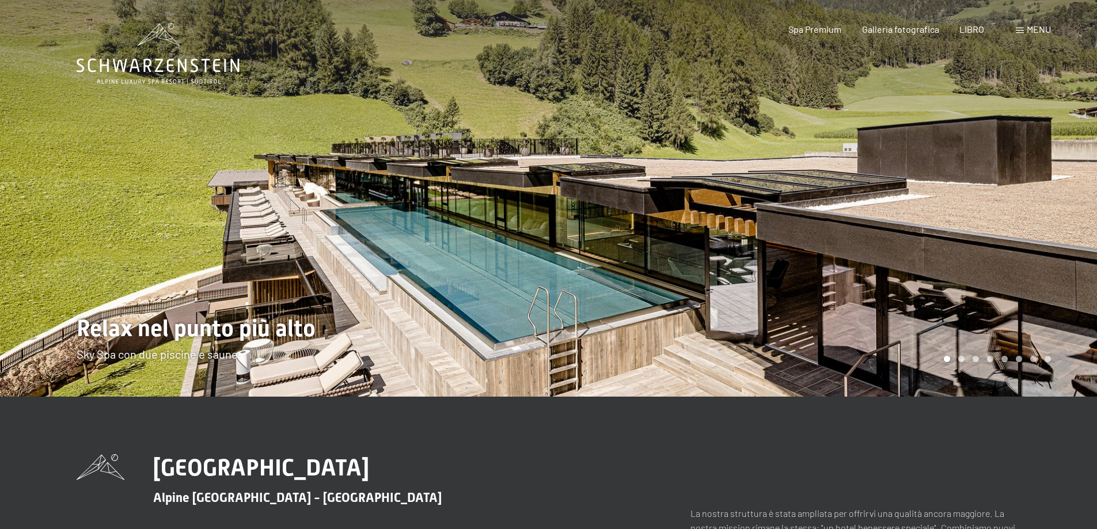
click at [1040, 29] on font "menu" at bounding box center [1039, 29] width 24 height 11
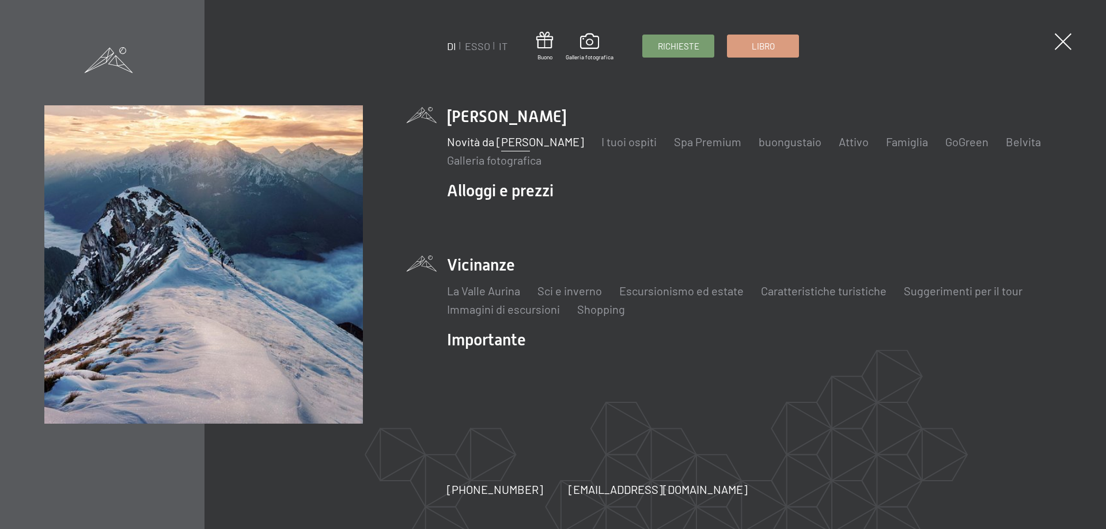
click at [482, 259] on li "Vicinanze La Valle Aurina Sci e inverno Sciare scuola di sci Escursionismo ed e…" at bounding box center [754, 285] width 615 height 63
click at [929, 288] on font "Suggerimenti per il tour" at bounding box center [963, 291] width 119 height 14
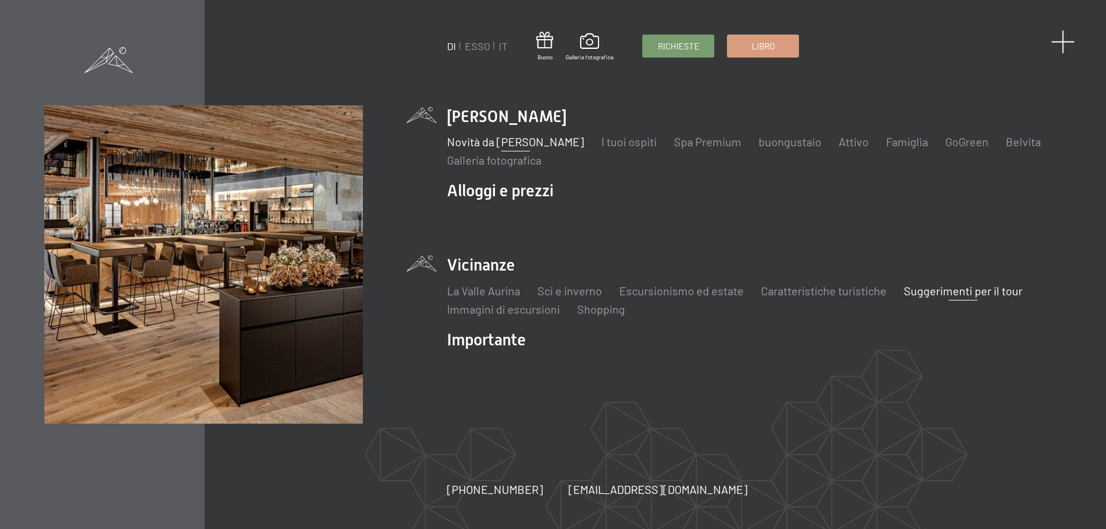
click at [1069, 39] on span at bounding box center [1063, 42] width 24 height 24
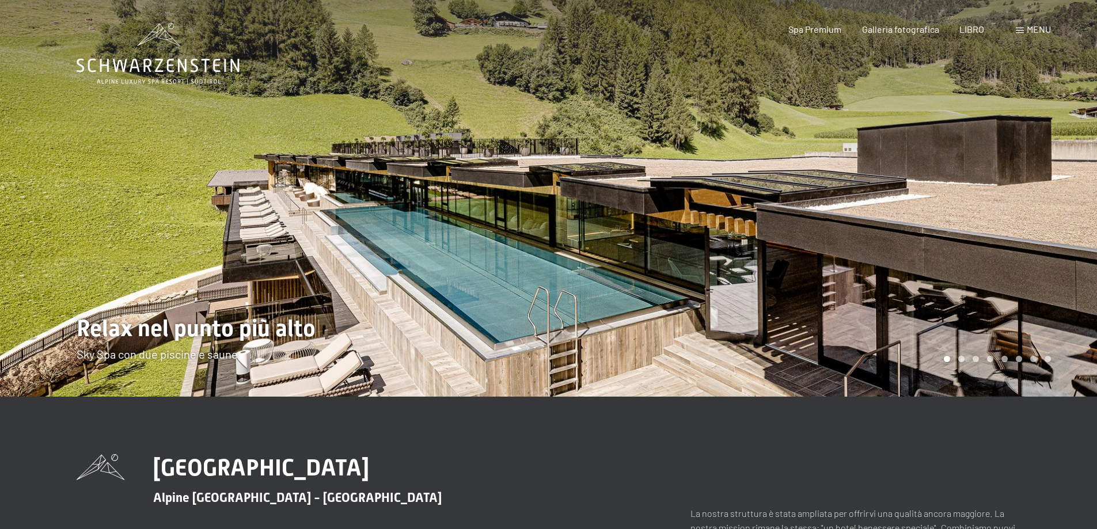
click at [1036, 27] on font "menu" at bounding box center [1039, 29] width 24 height 11
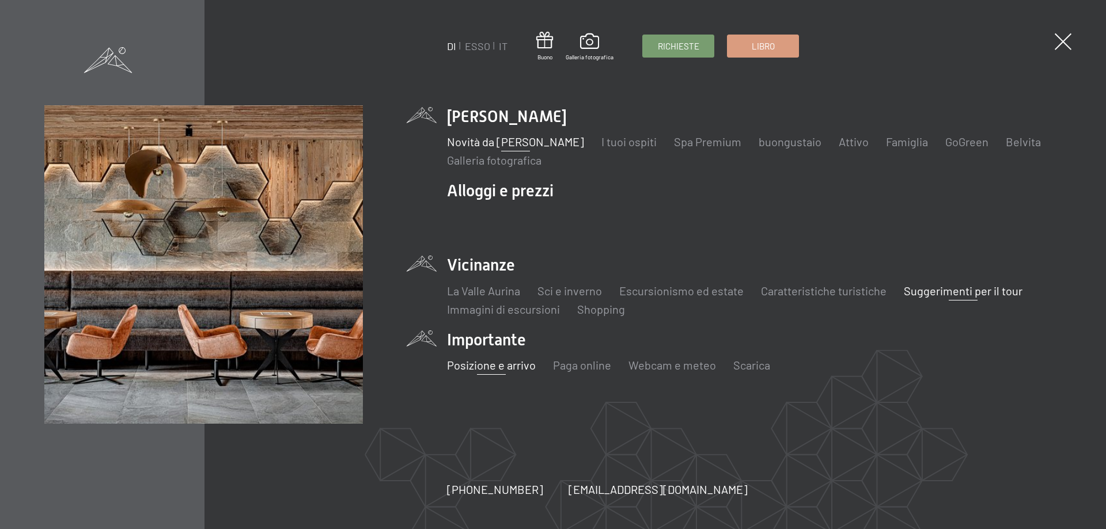
click at [511, 365] on font "Posizione e arrivo" at bounding box center [491, 365] width 89 height 14
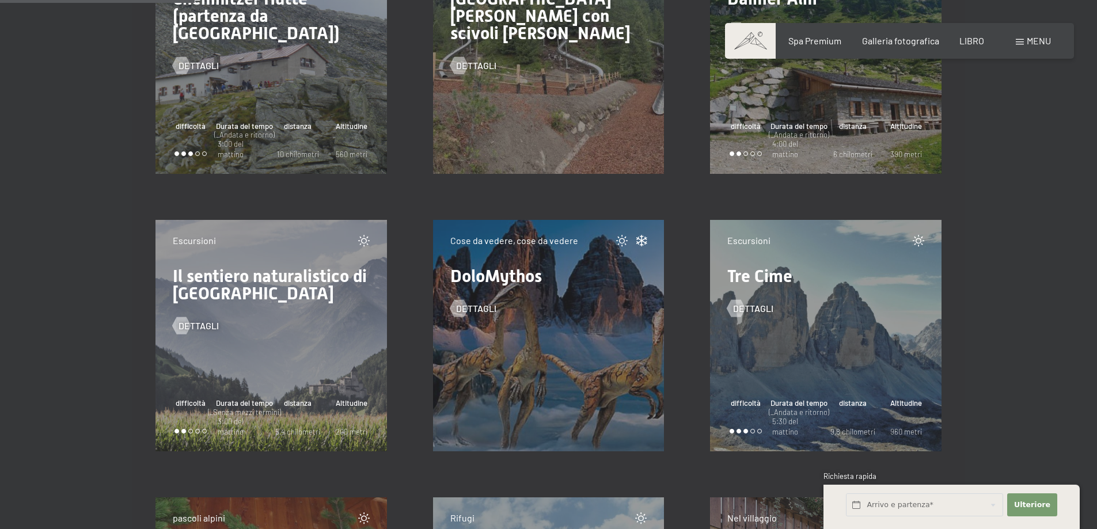
scroll to position [3514, 0]
click at [481, 302] on font "Consenso al marketing*" at bounding box center [486, 297] width 97 height 9
click at [433, 303] on input "Consenso al marketing*" at bounding box center [427, 299] width 12 height 12
checkbox input "false"
click at [479, 306] on font "Dettagli" at bounding box center [488, 307] width 40 height 11
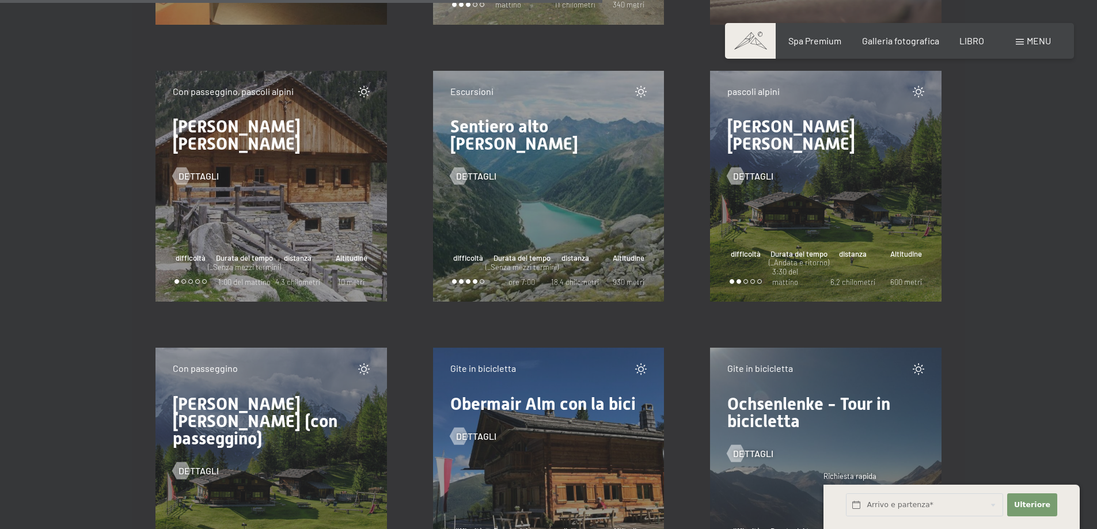
scroll to position [10888, 0]
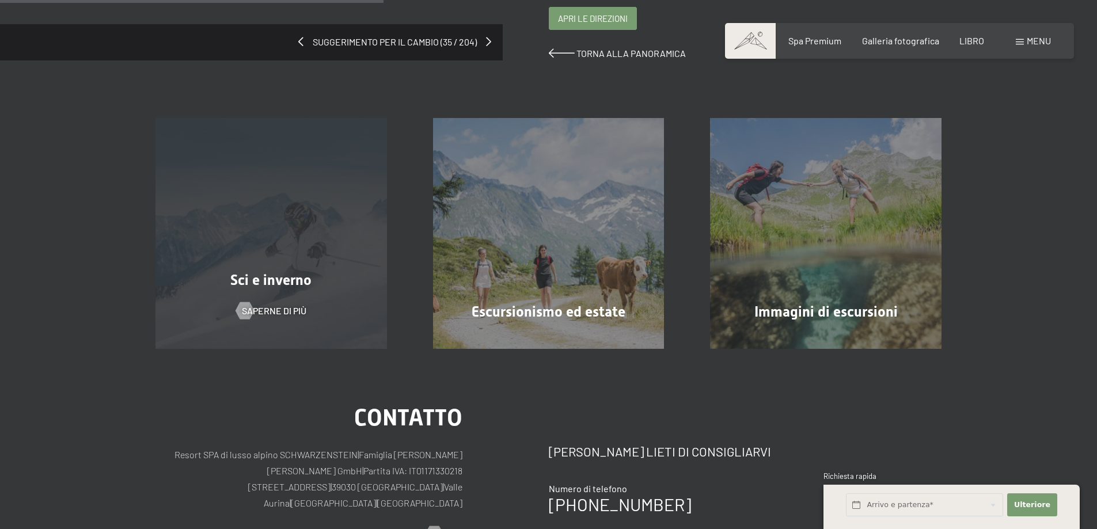
scroll to position [634, 0]
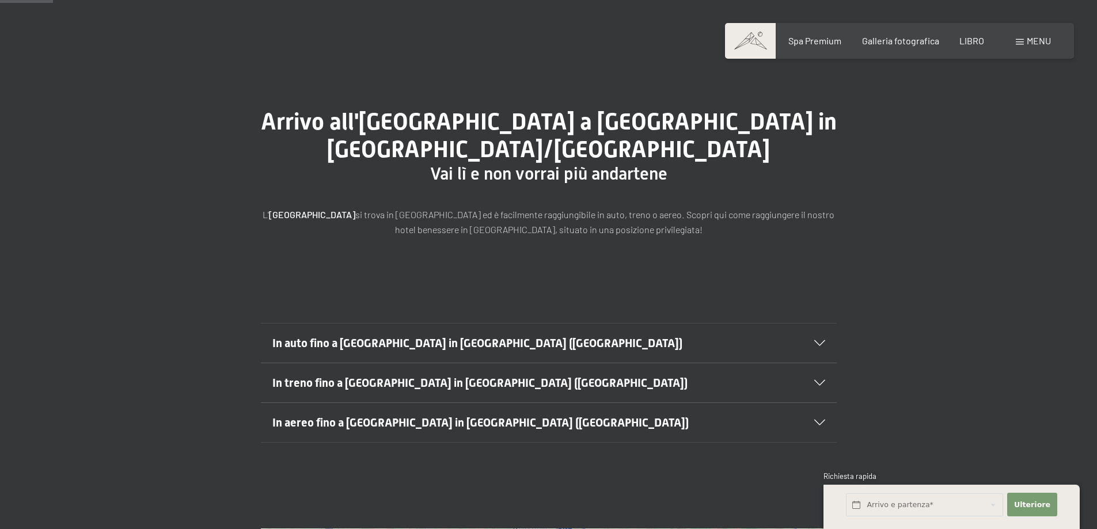
scroll to position [58, 0]
